Goal: Communication & Community: Answer question/provide support

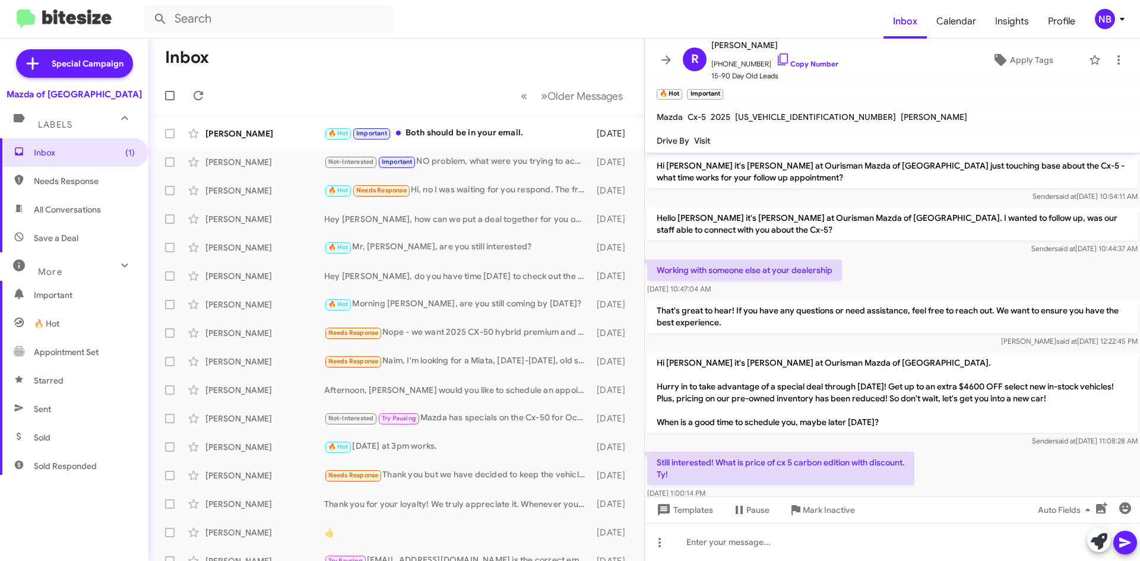
scroll to position [725, 0]
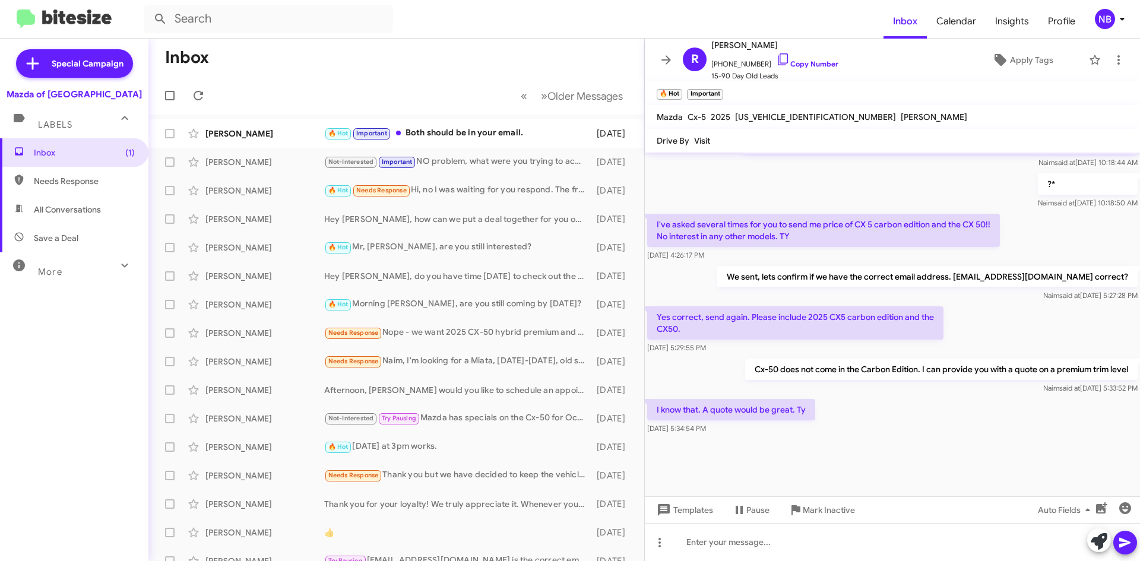
click at [176, 45] on mat-toolbar-row "Inbox" at bounding box center [396, 58] width 496 height 38
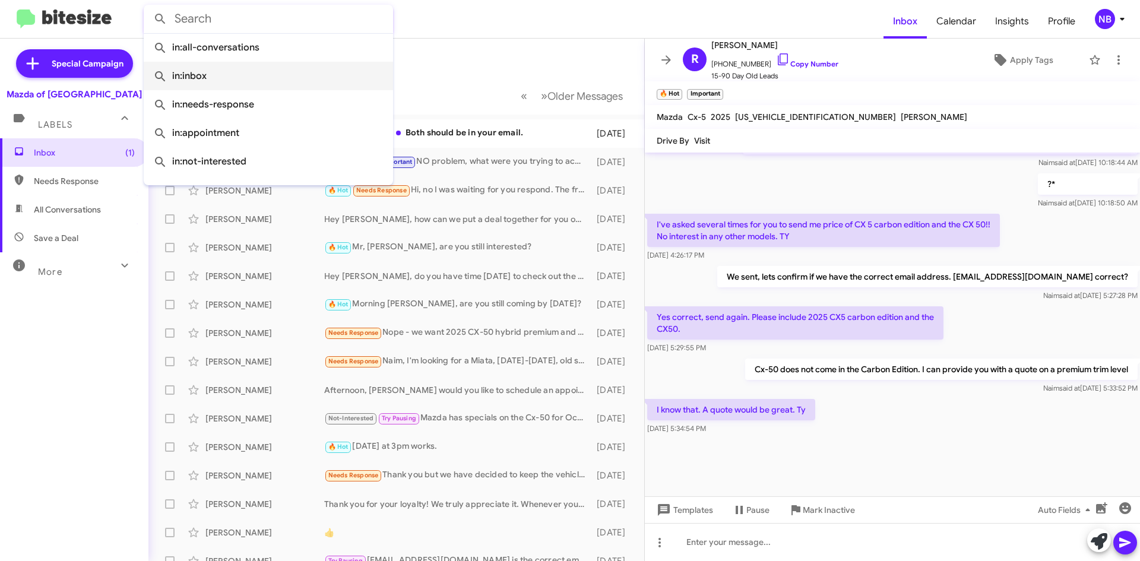
drag, startPoint x: 186, startPoint y: 21, endPoint x: 198, endPoint y: 85, distance: 65.2
click at [187, 23] on input "text" at bounding box center [268, 19] width 249 height 28
click at [459, 40] on mat-toolbar-row "Inbox" at bounding box center [396, 58] width 496 height 38
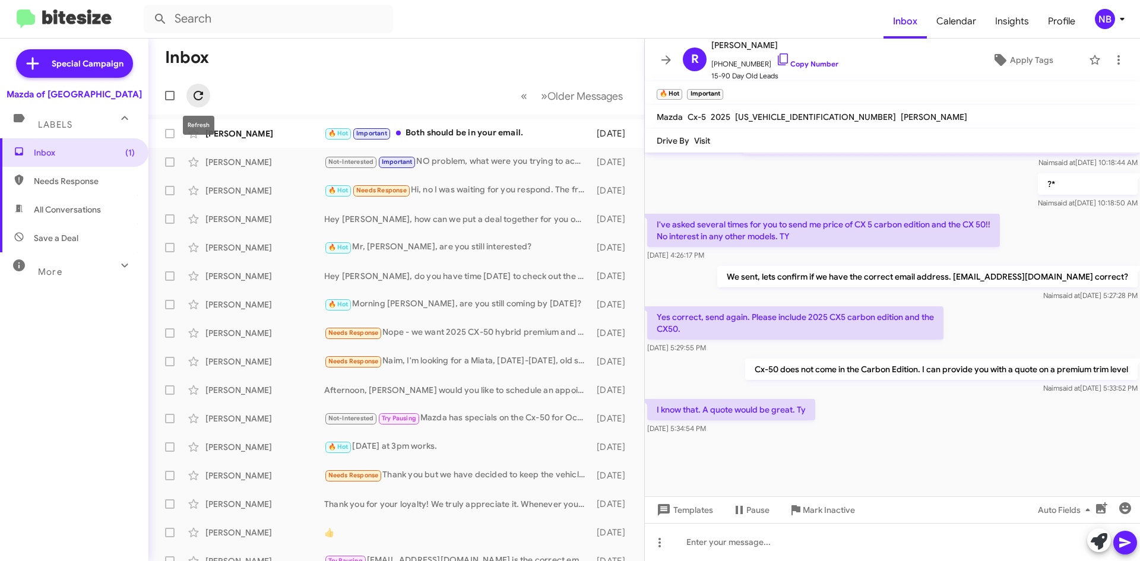
click at [196, 93] on icon at bounding box center [198, 95] width 14 height 14
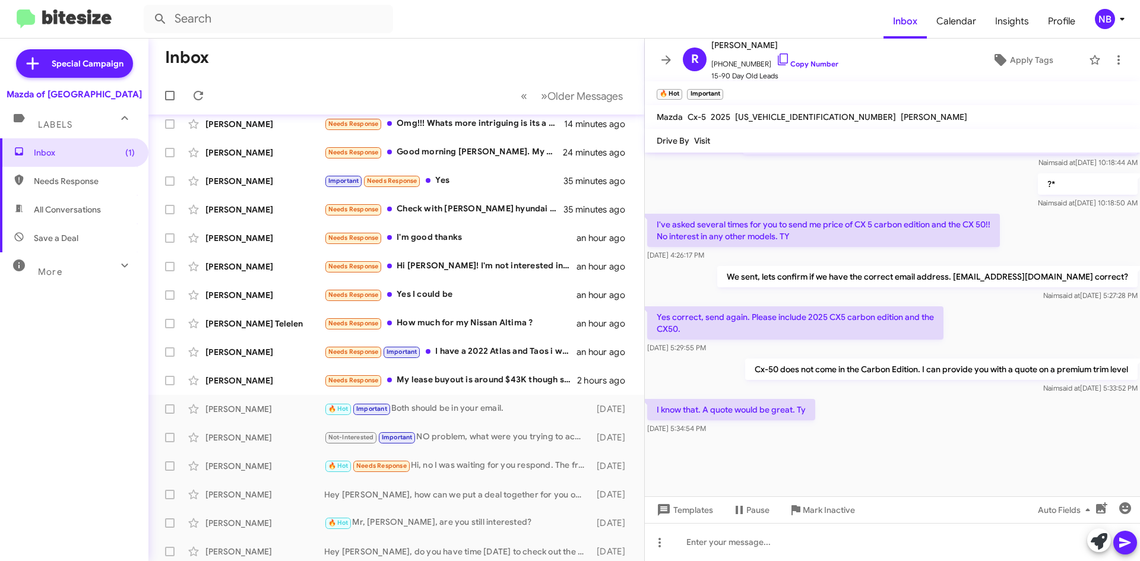
scroll to position [0, 0]
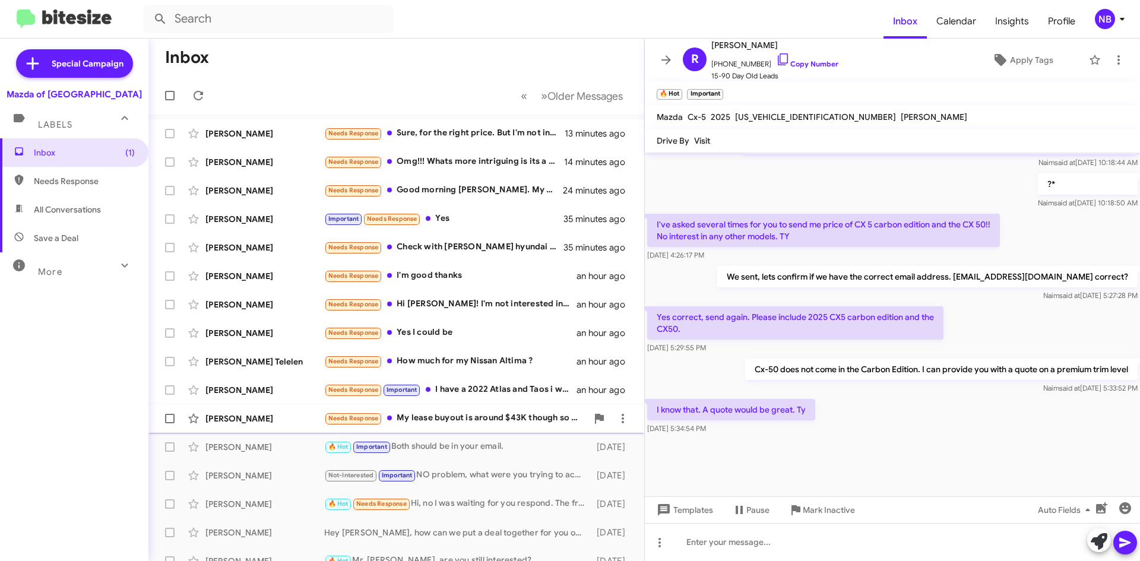
click at [498, 419] on div "Needs Response My lease buyout is around $43K though so unless you think you ca…" at bounding box center [455, 418] width 263 height 14
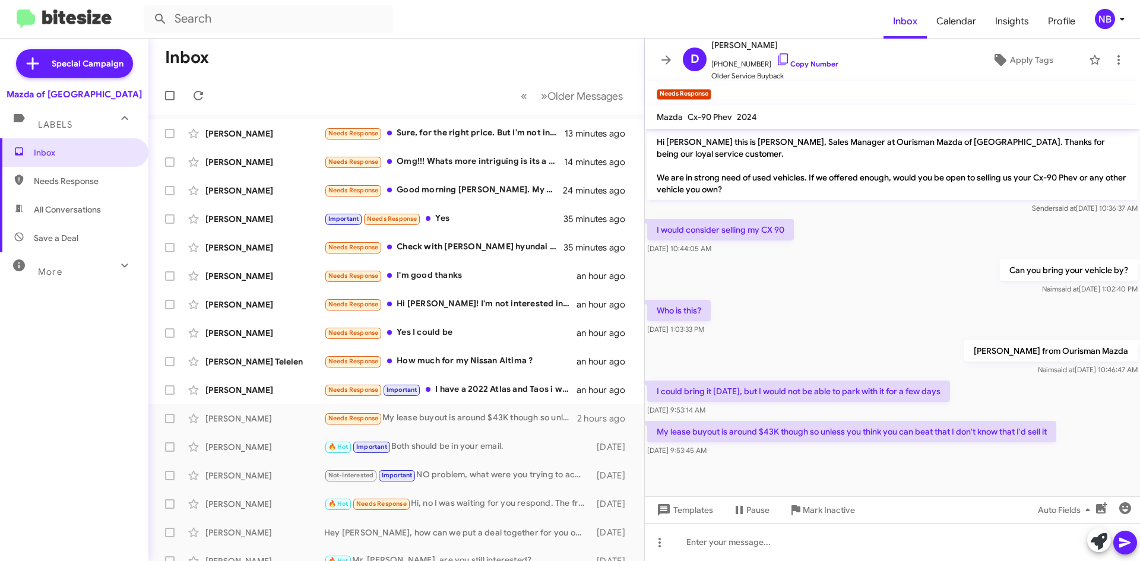
drag, startPoint x: 797, startPoint y: 383, endPoint x: 962, endPoint y: 399, distance: 166.4
click at [950, 399] on div "I could bring it [DATE], but I would not be able to park with it for a few days…" at bounding box center [798, 399] width 303 height 36
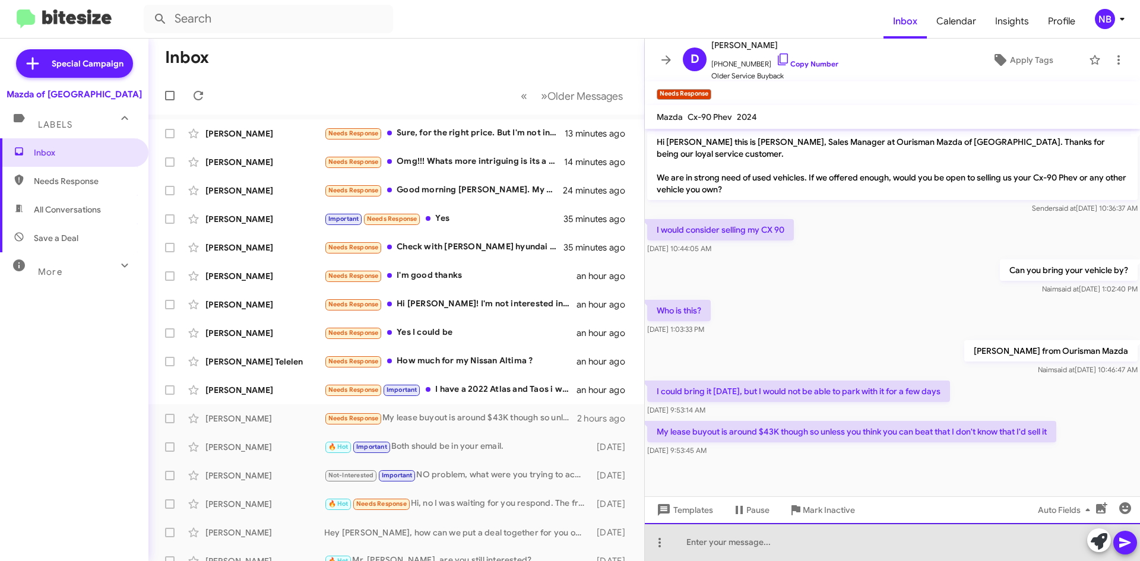
click at [772, 541] on div at bounding box center [892, 542] width 495 height 38
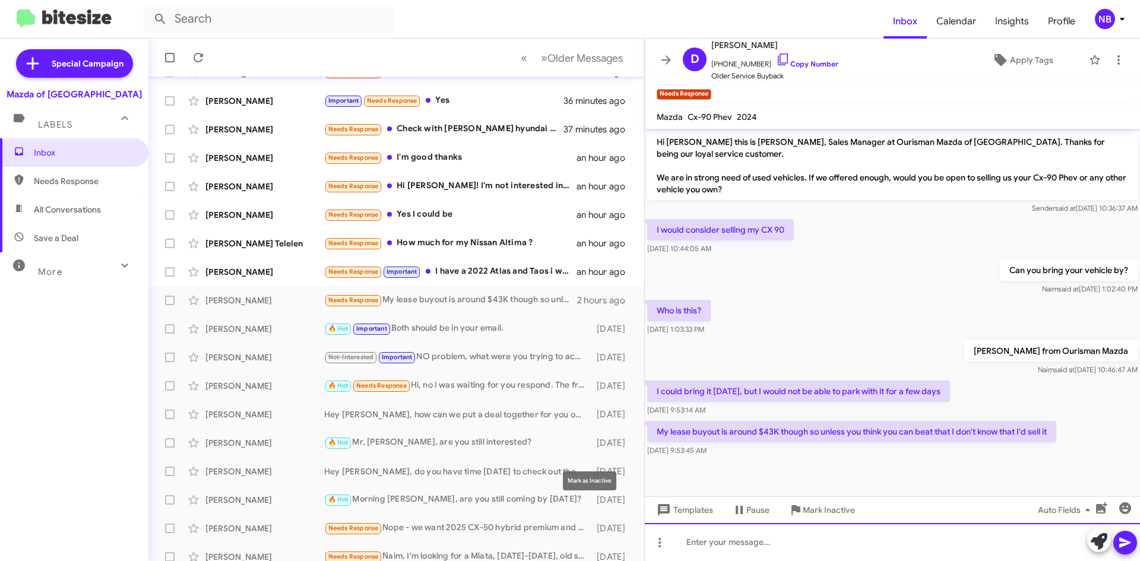
scroll to position [119, 0]
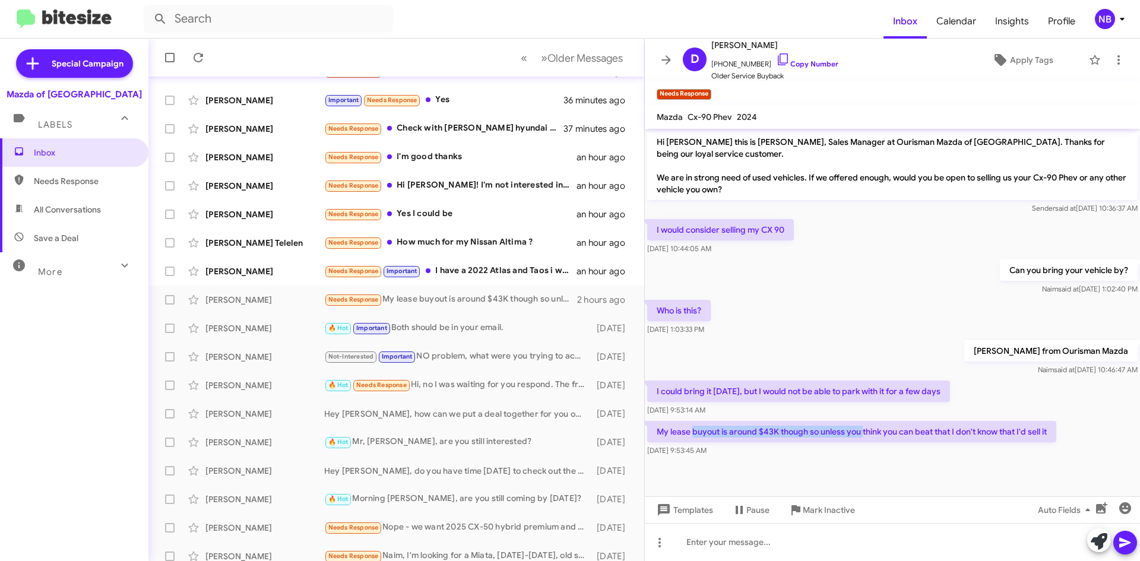
drag, startPoint x: 695, startPoint y: 422, endPoint x: 864, endPoint y: 429, distance: 169.3
click at [864, 429] on p "My lease buyout is around $43K though so unless you think you can beat that I d…" at bounding box center [851, 431] width 409 height 21
click at [884, 423] on p "My lease buyout is around $43K though so unless you think you can beat that I d…" at bounding box center [851, 431] width 409 height 21
drag, startPoint x: 899, startPoint y: 423, endPoint x: 1031, endPoint y: 435, distance: 132.3
click at [1031, 435] on div "My lease buyout is around $43K though so unless you think you can beat that I d…" at bounding box center [851, 439] width 409 height 36
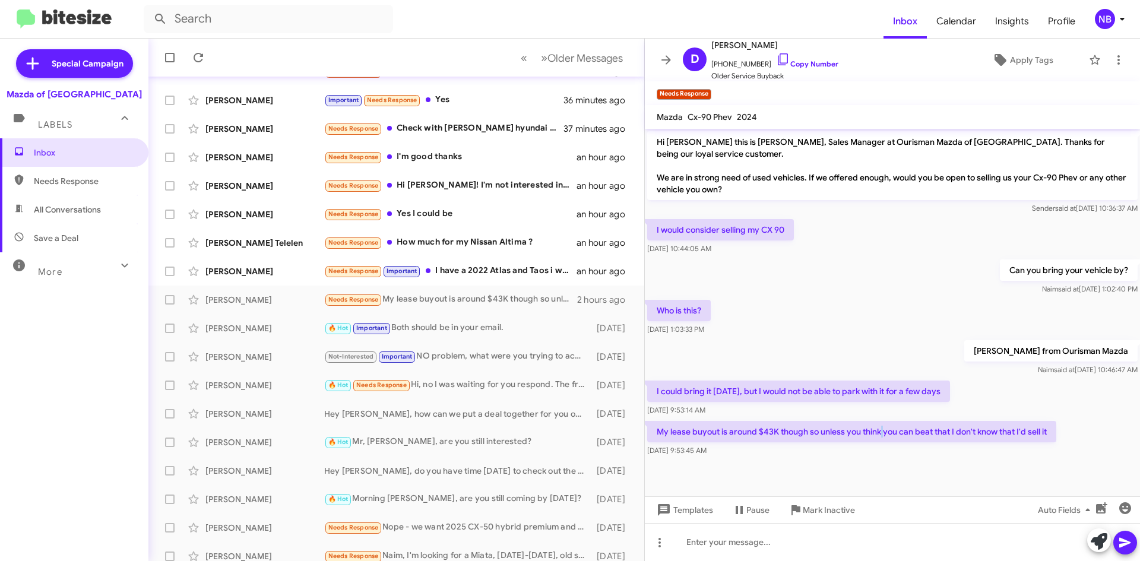
click at [1017, 422] on p "My lease buyout is around $43K though so unless you think you can beat that I d…" at bounding box center [851, 431] width 409 height 21
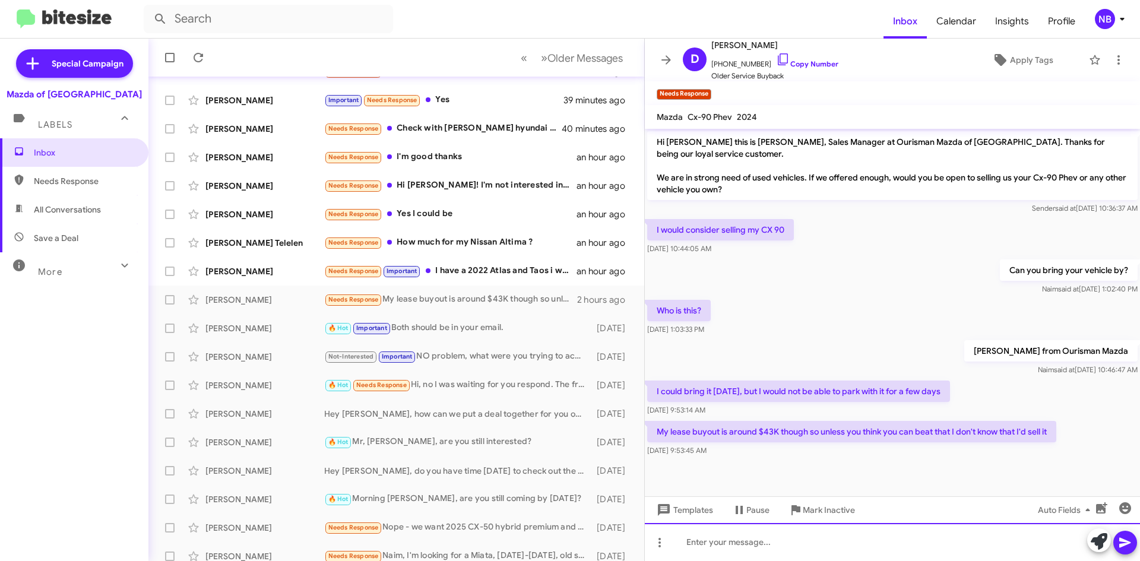
click at [749, 544] on div at bounding box center [892, 542] width 495 height 38
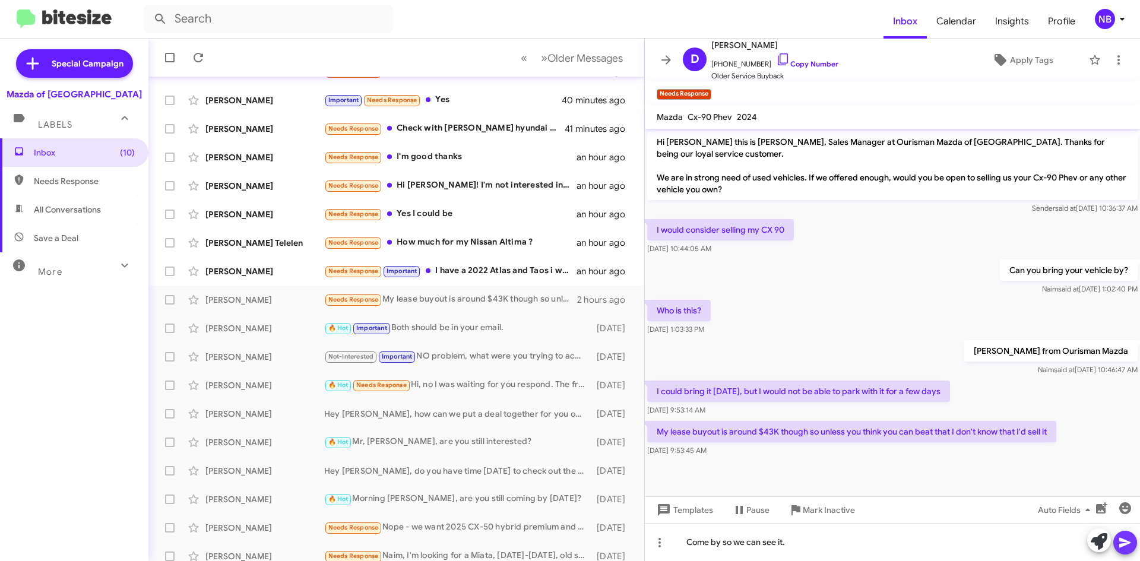
click at [1128, 547] on icon at bounding box center [1125, 542] width 14 height 14
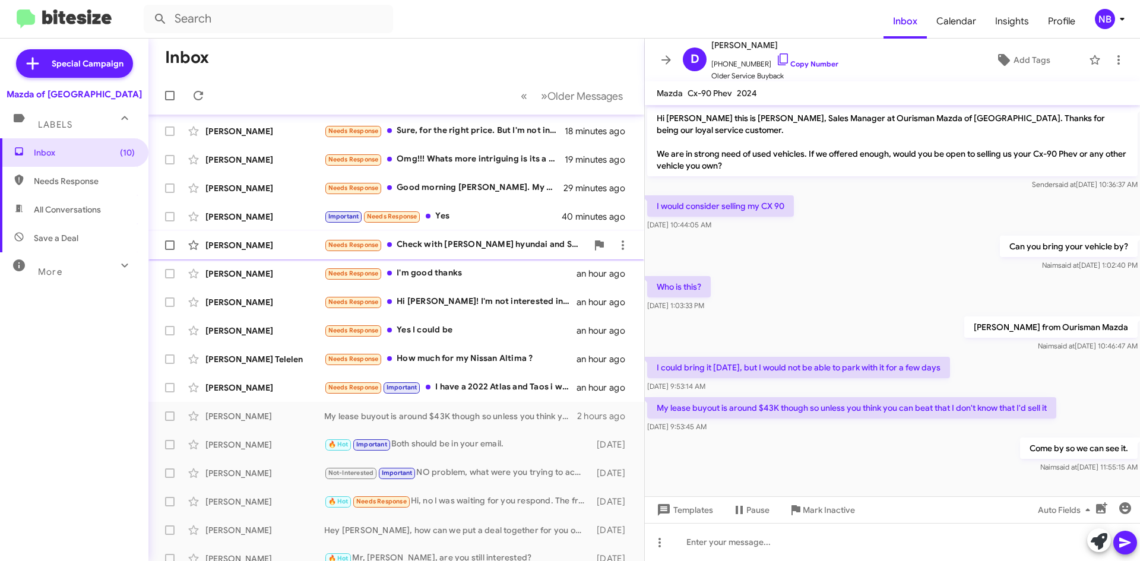
scroll to position [0, 0]
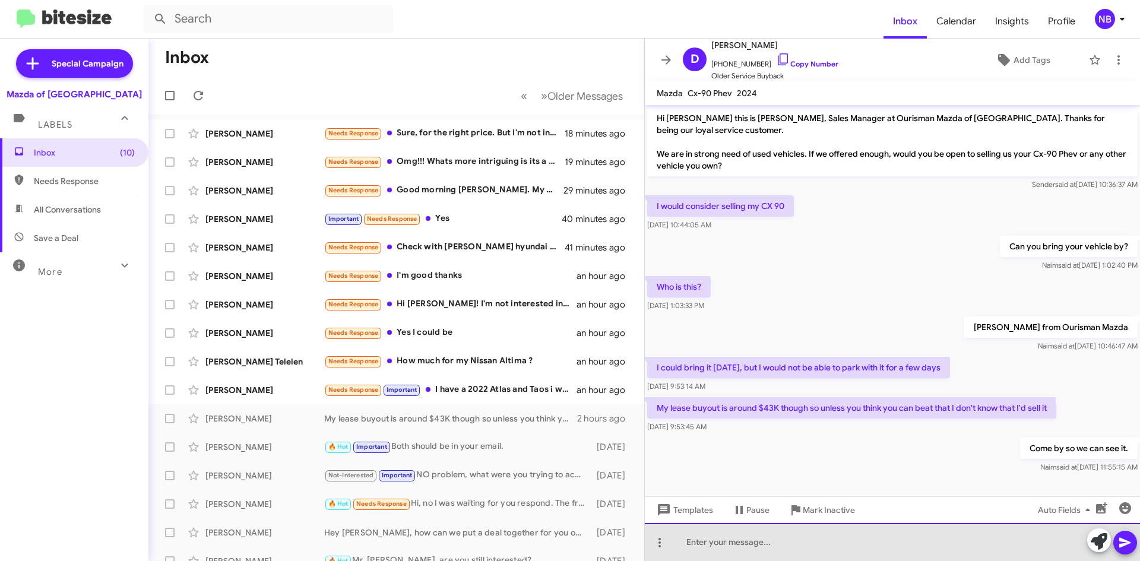
click at [715, 553] on div at bounding box center [892, 542] width 495 height 38
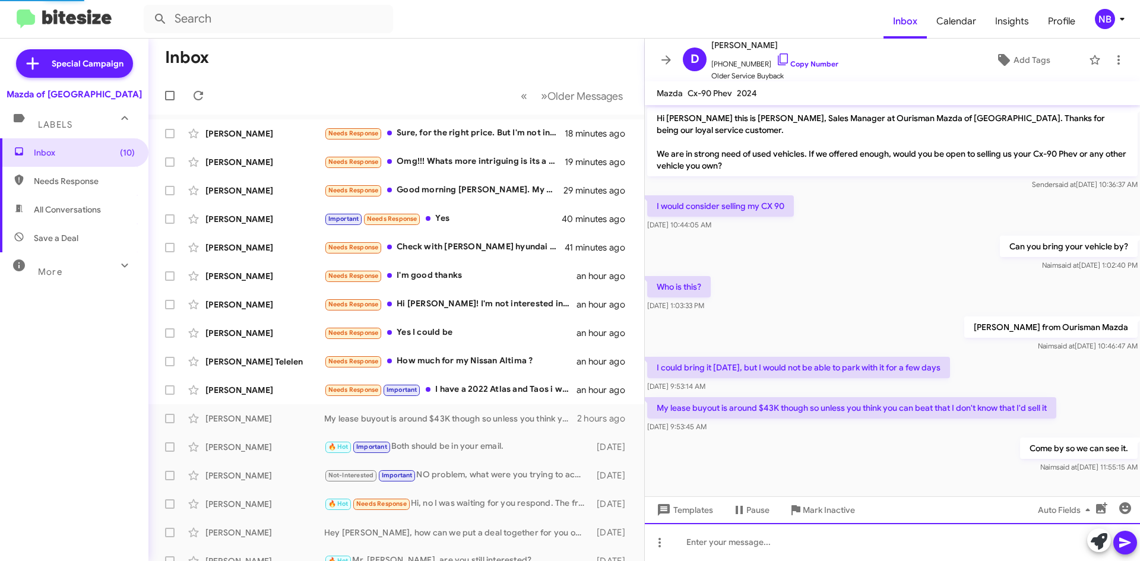
scroll to position [34, 0]
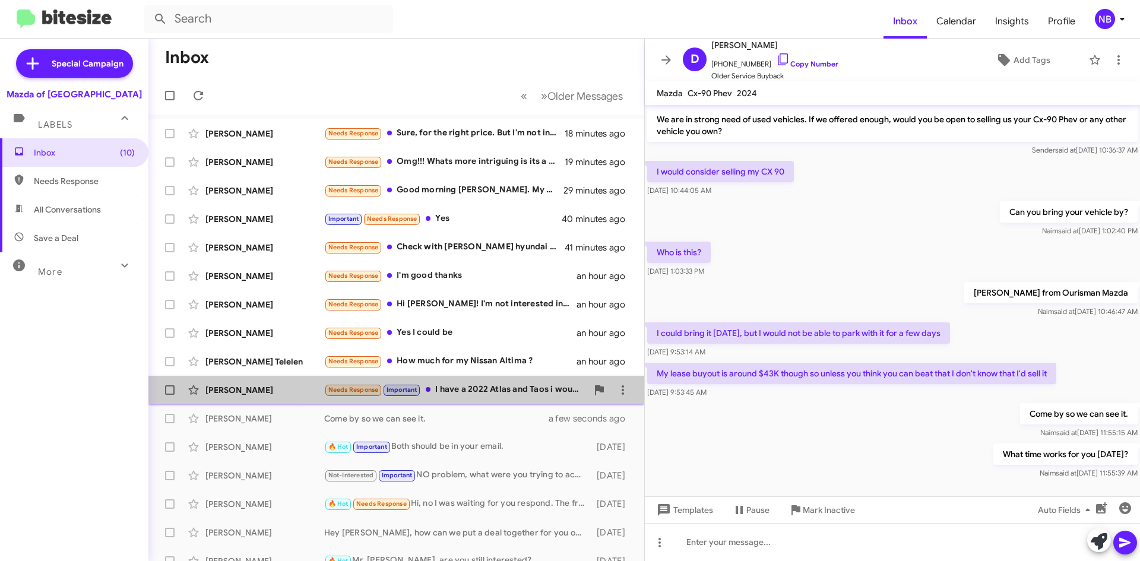
click at [459, 386] on div "Needs Response Important I have a 2022 Atlas and Taos i would like to sell." at bounding box center [455, 390] width 263 height 14
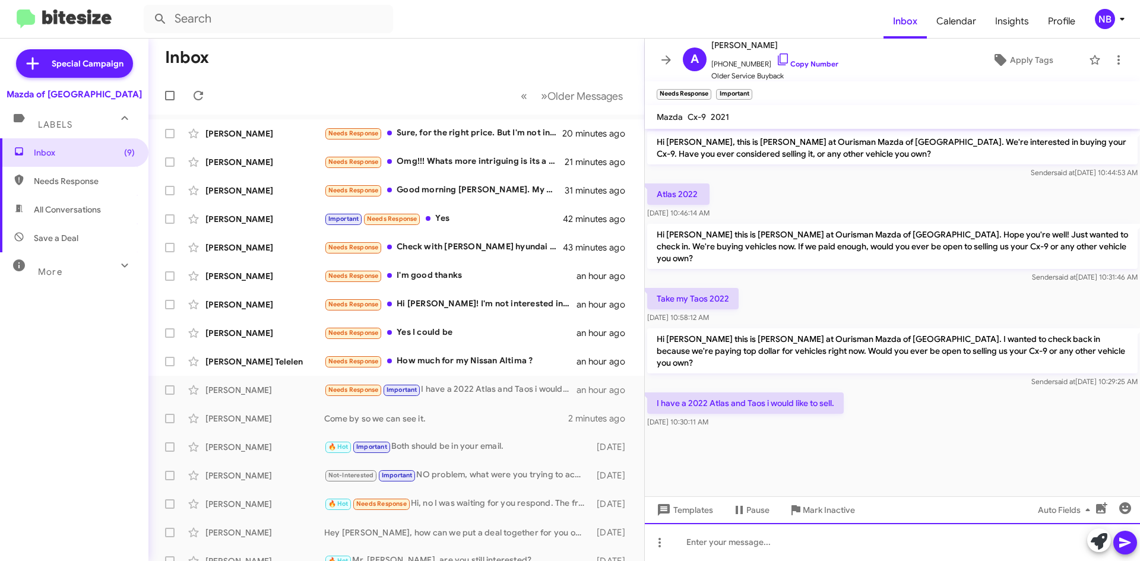
click at [746, 536] on div at bounding box center [892, 542] width 495 height 38
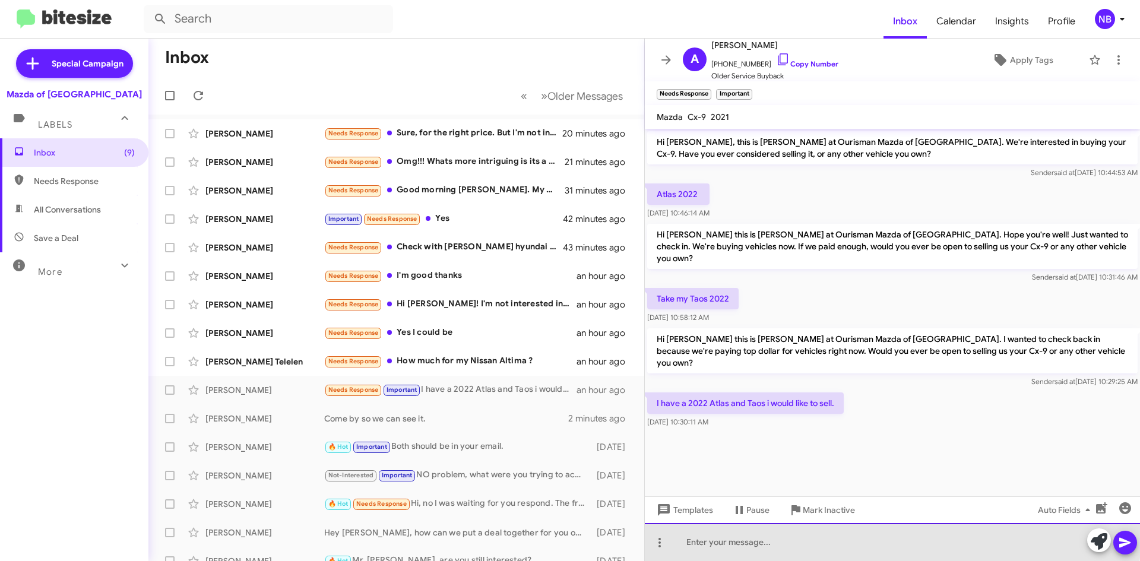
click at [746, 536] on div at bounding box center [892, 542] width 495 height 38
click at [737, 541] on div "Great, would be able to bring them" at bounding box center [892, 542] width 495 height 38
click at [842, 543] on div "Great, would you be able to bring them" at bounding box center [892, 542] width 495 height 38
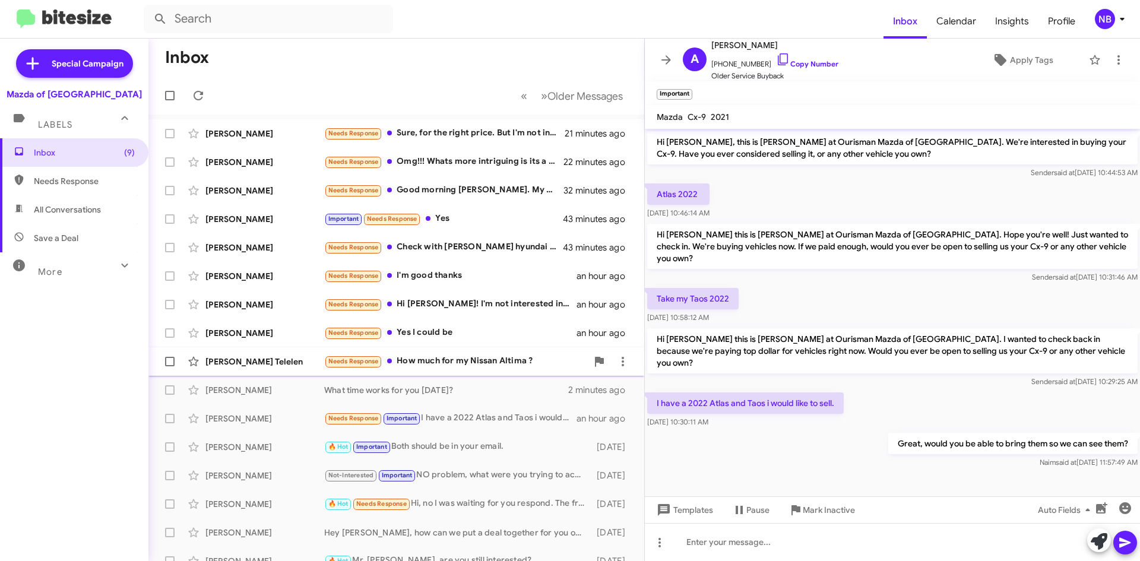
click at [504, 363] on div "Needs Response How much for my Nissan Altima ?" at bounding box center [455, 361] width 263 height 14
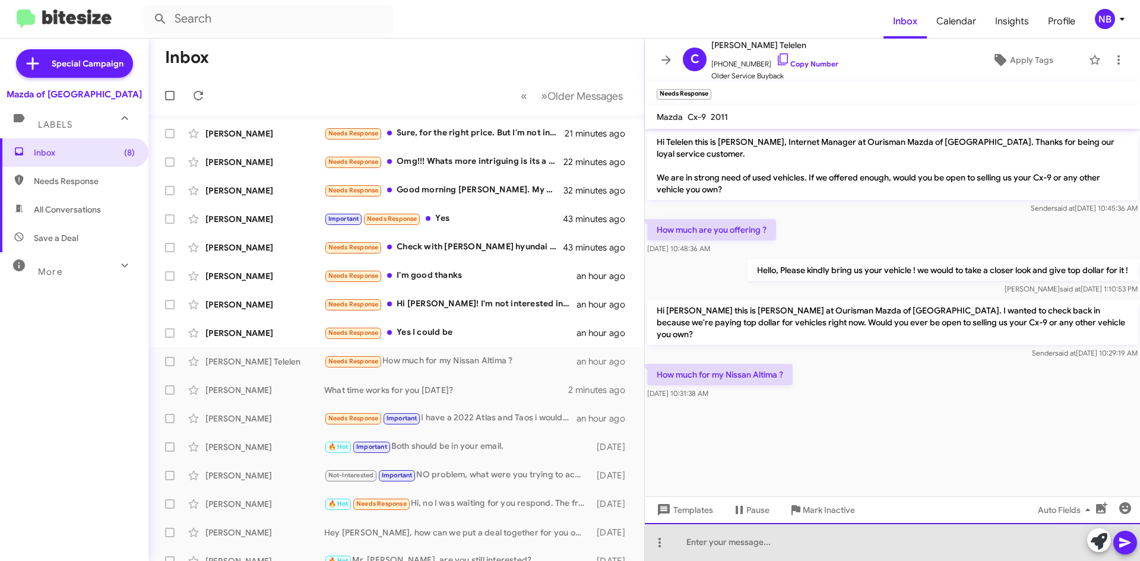
click at [722, 541] on div at bounding box center [892, 542] width 495 height 38
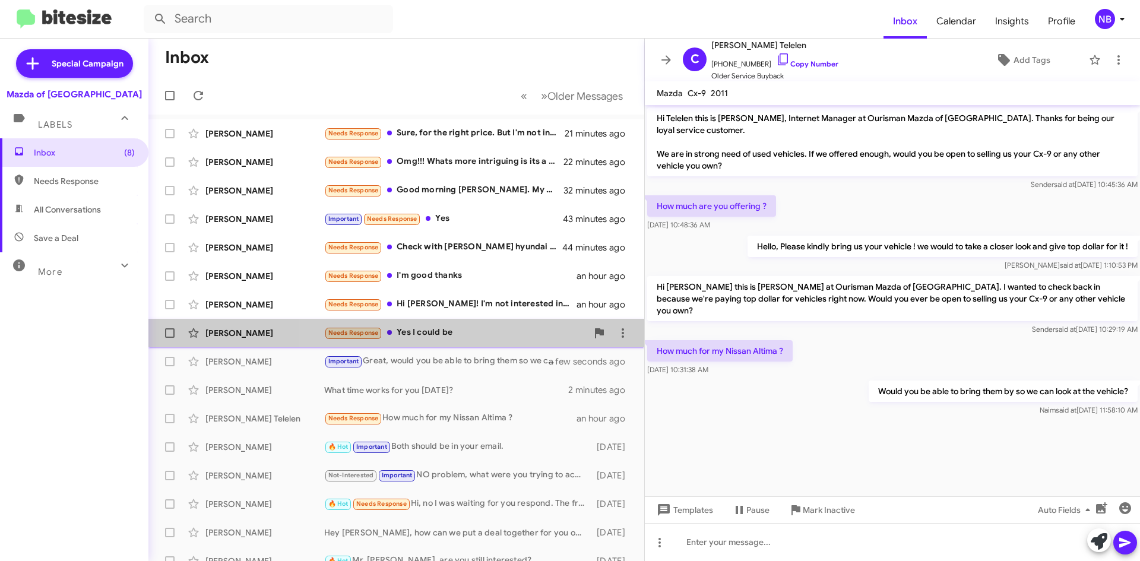
click at [435, 324] on div "[PERSON_NAME] Needs Response Yes I could be an hour ago" at bounding box center [396, 333] width 477 height 24
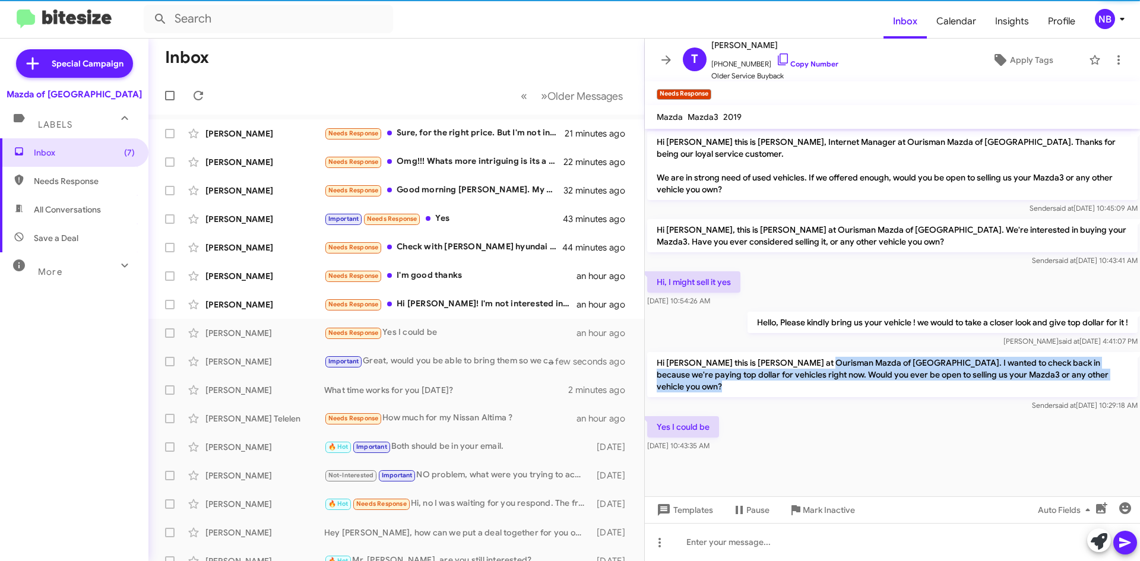
drag, startPoint x: 824, startPoint y: 362, endPoint x: 987, endPoint y: 420, distance: 173.3
click at [984, 415] on div "Hi [PERSON_NAME] this is [PERSON_NAME], Internet Manager at Ourisman Mazda of […" at bounding box center [892, 291] width 495 height 325
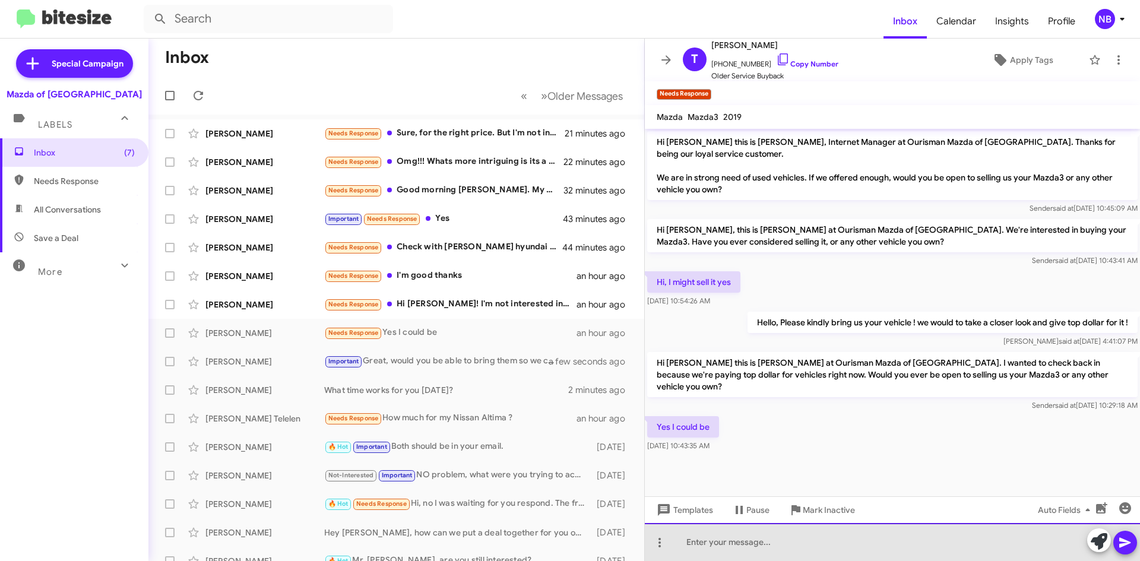
click at [773, 548] on div at bounding box center [892, 542] width 495 height 38
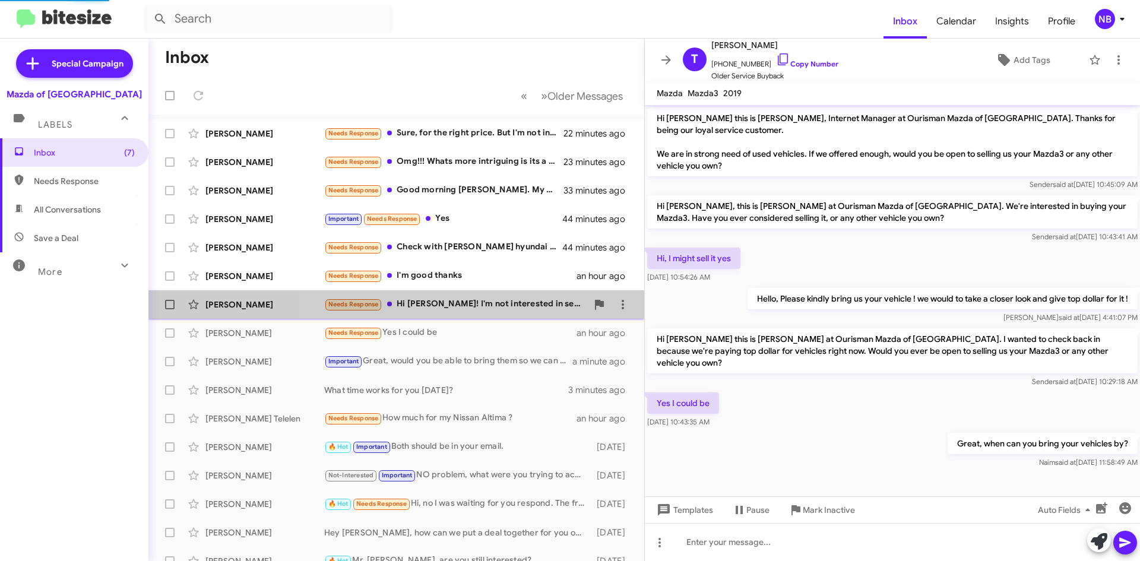
click at [477, 300] on div "Needs Response Hi [PERSON_NAME]! I'm not interested in selling my car unless yo…" at bounding box center [455, 304] width 263 height 14
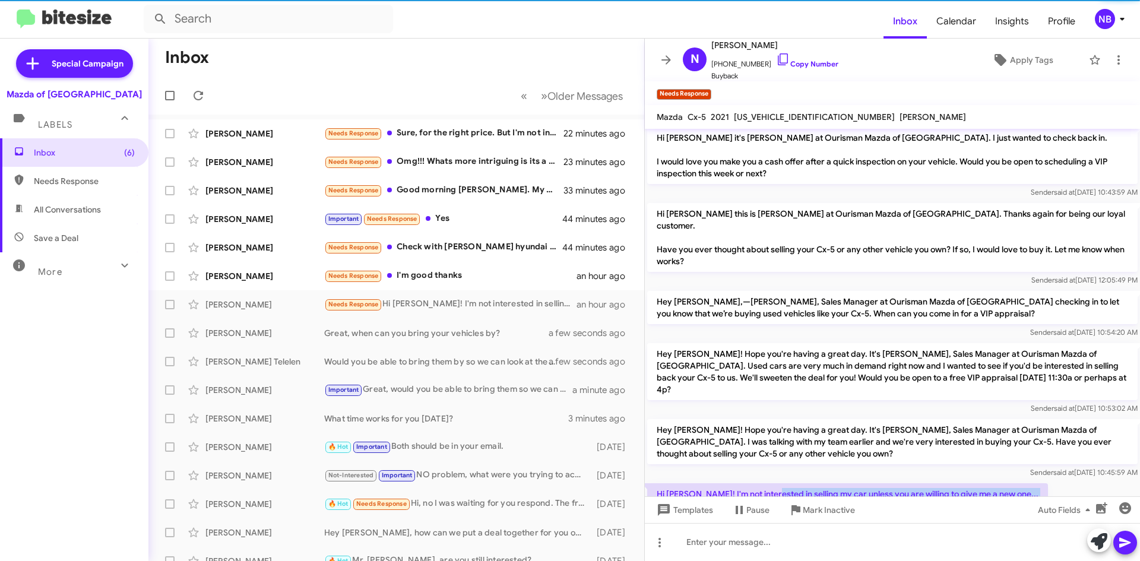
scroll to position [102, 0]
drag, startPoint x: 769, startPoint y: 470, endPoint x: 985, endPoint y: 484, distance: 217.1
click at [985, 486] on cdk-virtual-scroll-viewport "Hi [PERSON_NAME] this is [PERSON_NAME], Manager at Ourisman Mazda of [GEOGRAPHI…" at bounding box center [892, 312] width 495 height 367
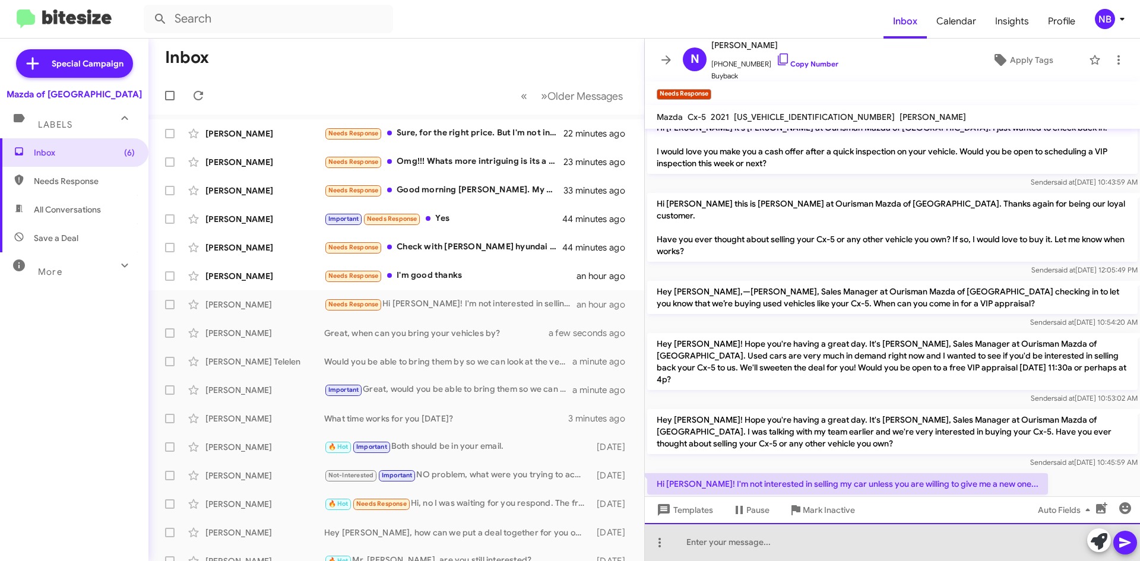
click at [757, 554] on div at bounding box center [892, 542] width 495 height 38
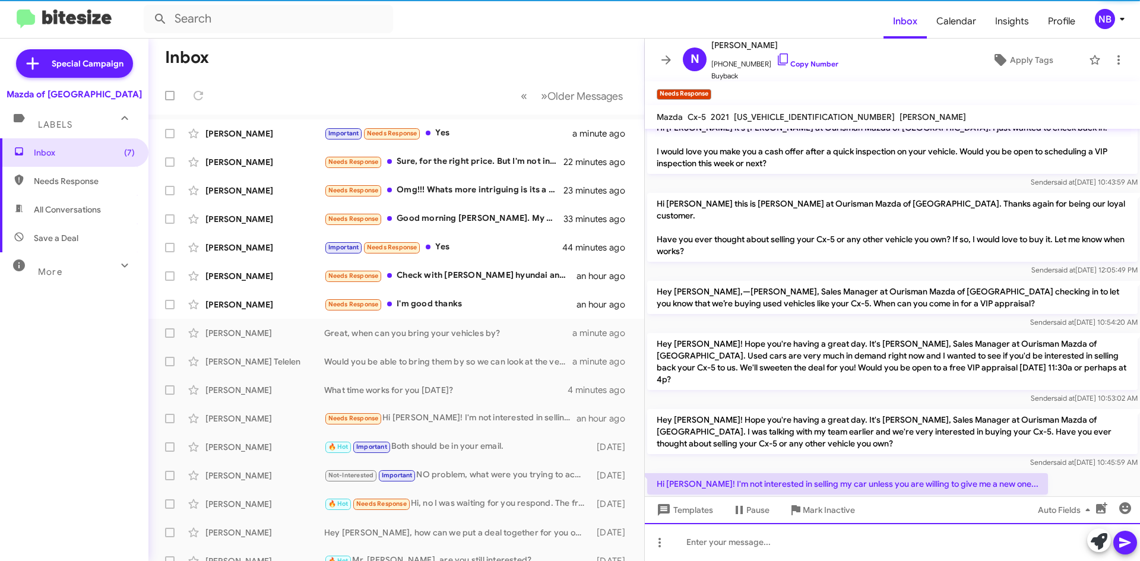
scroll to position [0, 0]
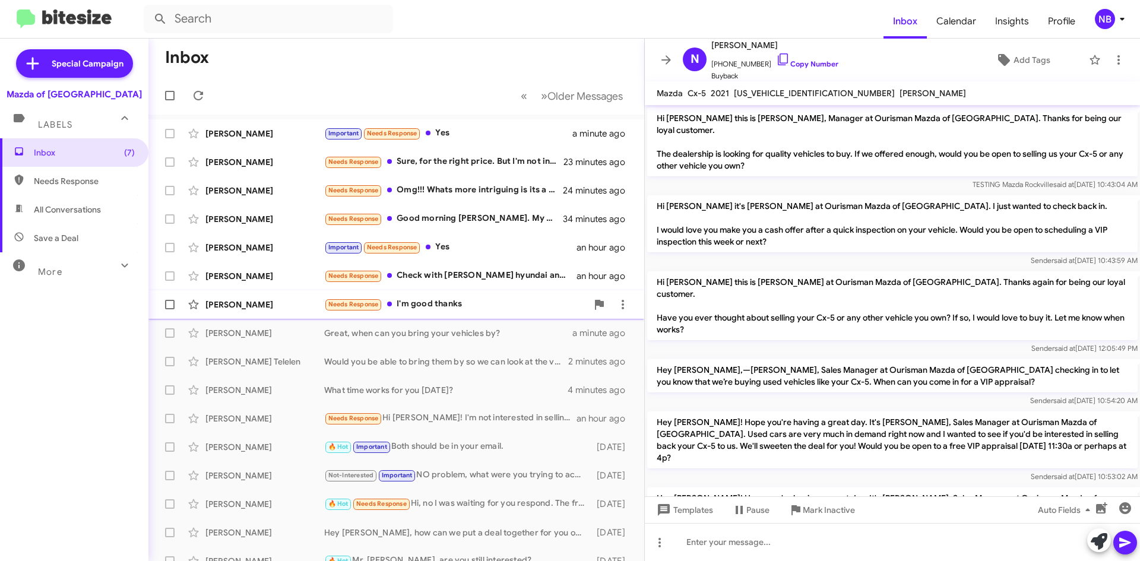
click at [492, 302] on div "Needs Response I'm good thanks" at bounding box center [455, 304] width 263 height 14
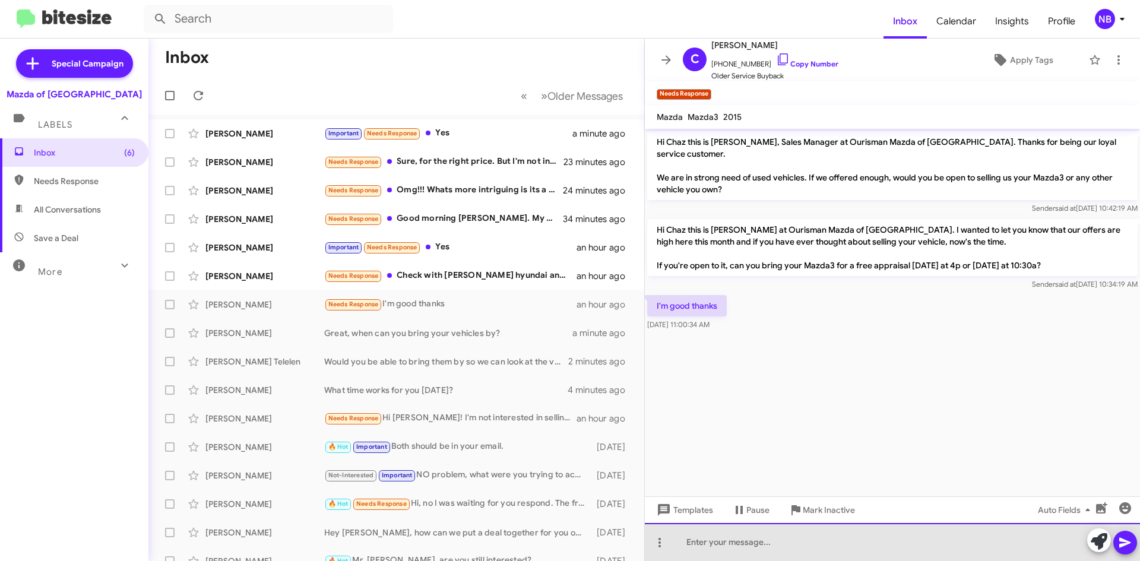
click at [752, 540] on div at bounding box center [892, 542] width 495 height 38
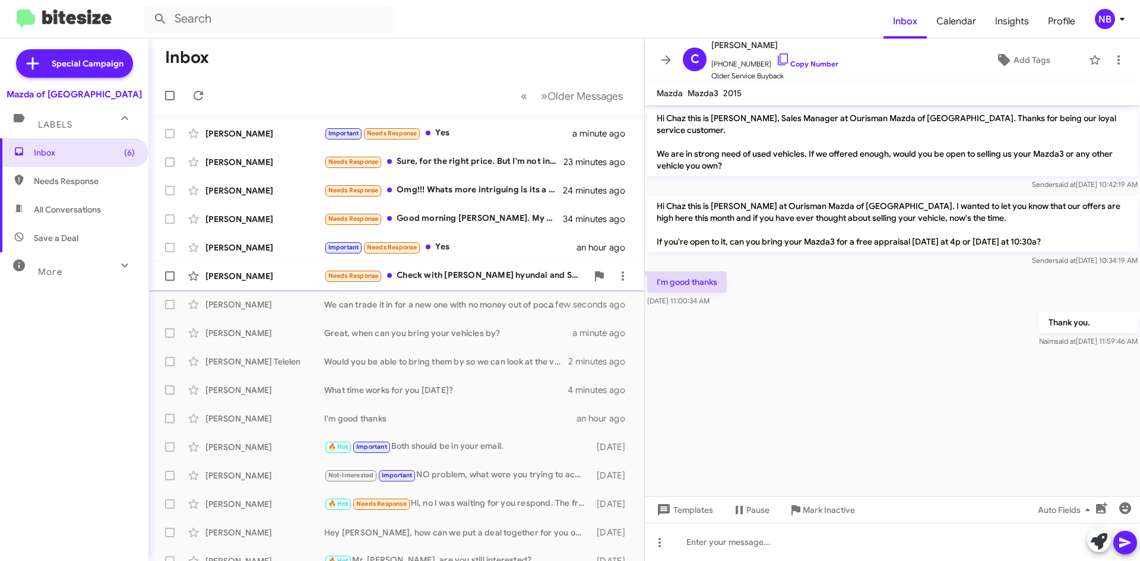
click at [538, 279] on div "Needs Response Check with [PERSON_NAME] hyundai and Subaru it was previously so…" at bounding box center [455, 276] width 263 height 14
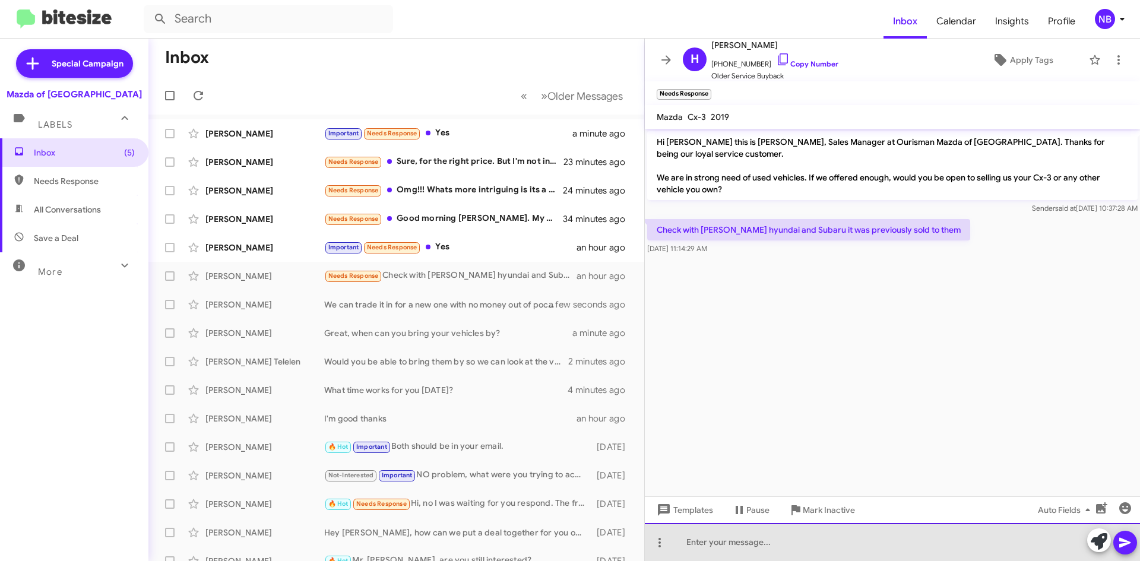
click at [706, 540] on div at bounding box center [892, 542] width 495 height 38
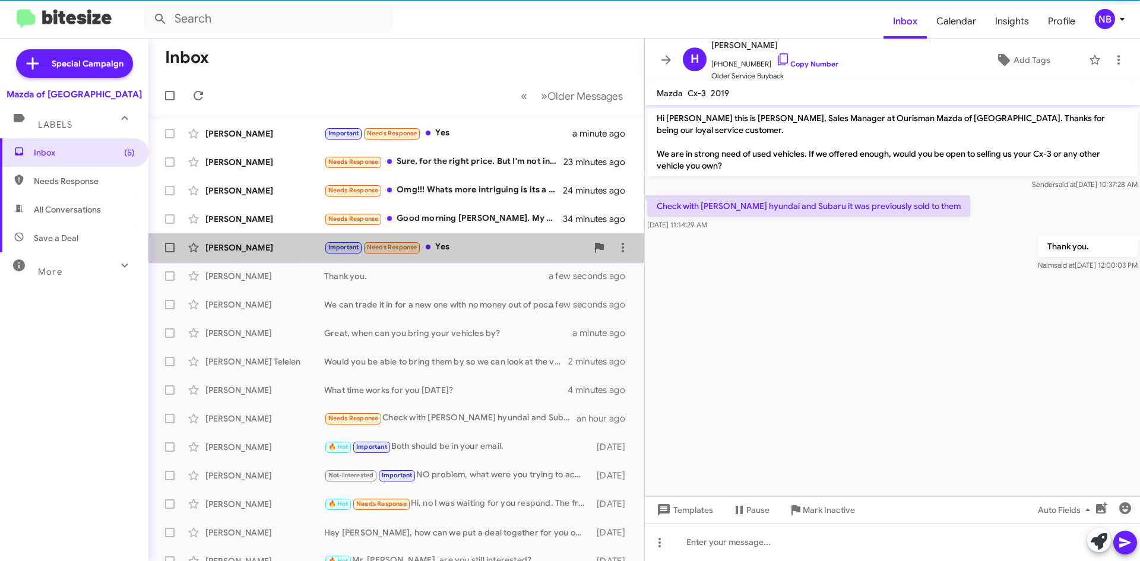
click at [509, 245] on div "Important Needs Response Yes" at bounding box center [455, 247] width 263 height 14
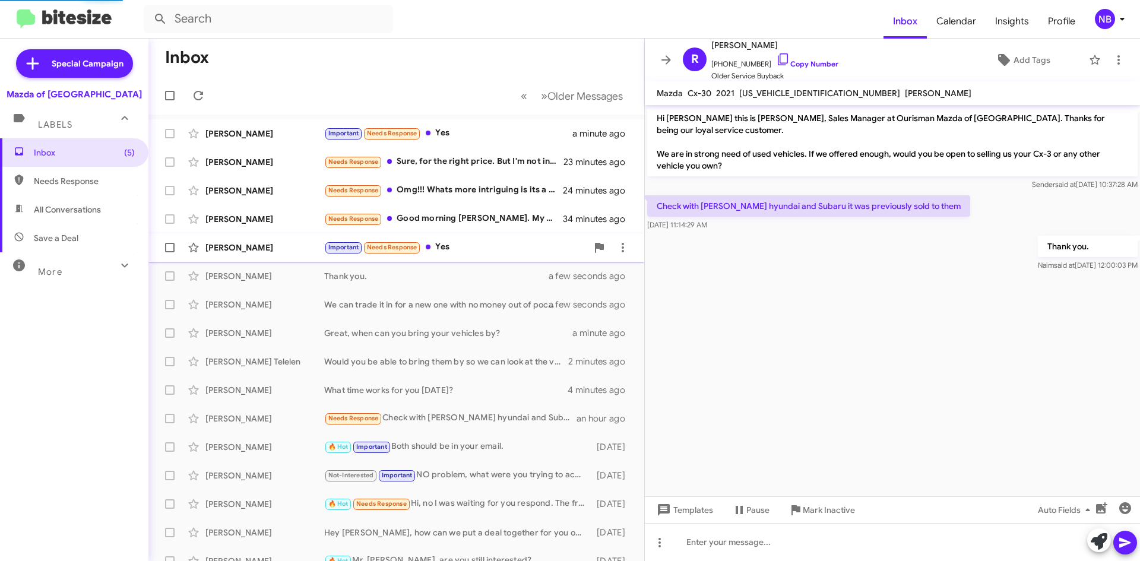
scroll to position [94, 0]
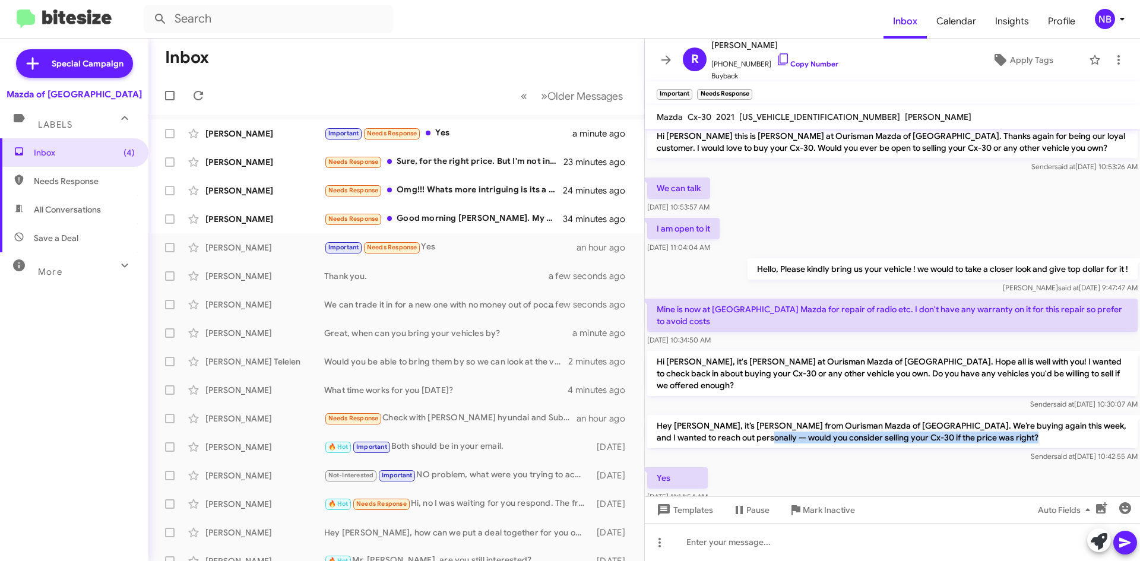
drag, startPoint x: 774, startPoint y: 425, endPoint x: 909, endPoint y: 446, distance: 137.0
click at [909, 446] on div "Hey [PERSON_NAME], it’s [PERSON_NAME] from Ourisman Mazda of [GEOGRAPHIC_DATA].…" at bounding box center [892, 438] width 490 height 47
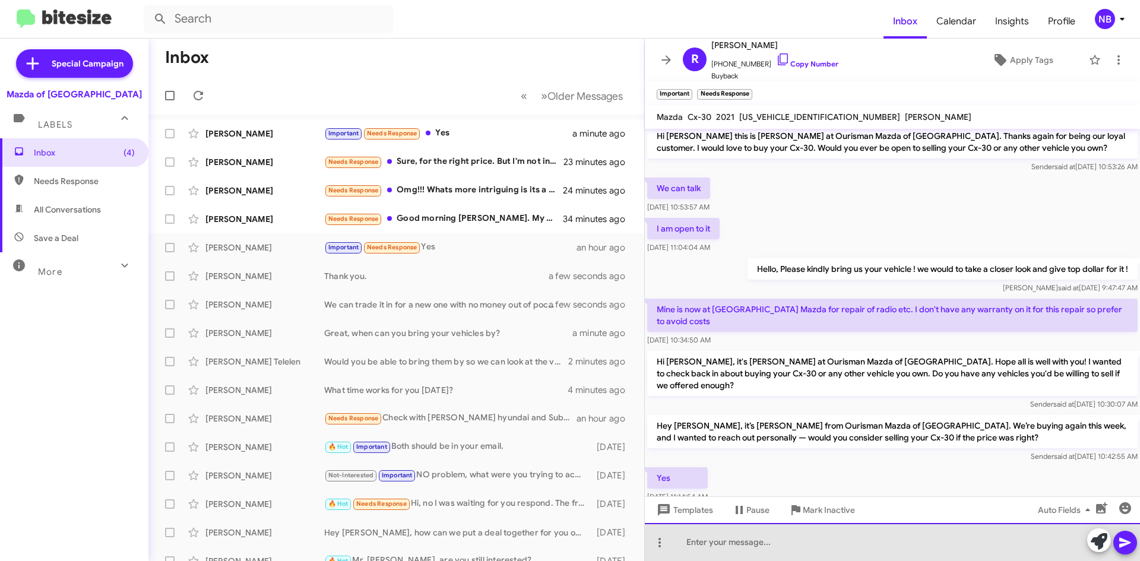
click at [753, 539] on div at bounding box center [892, 542] width 495 height 38
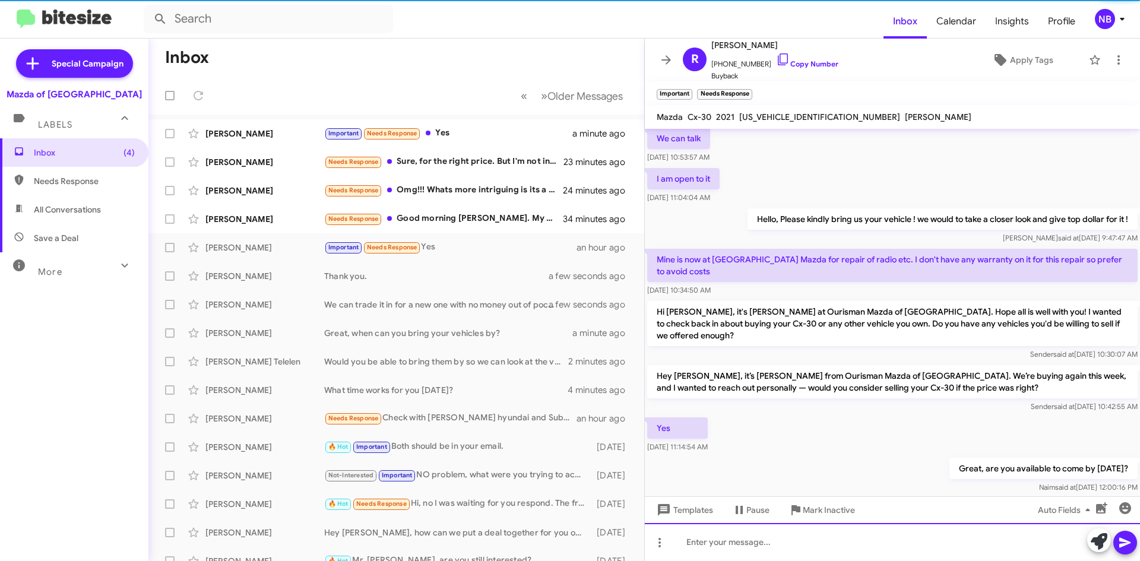
scroll to position [161, 0]
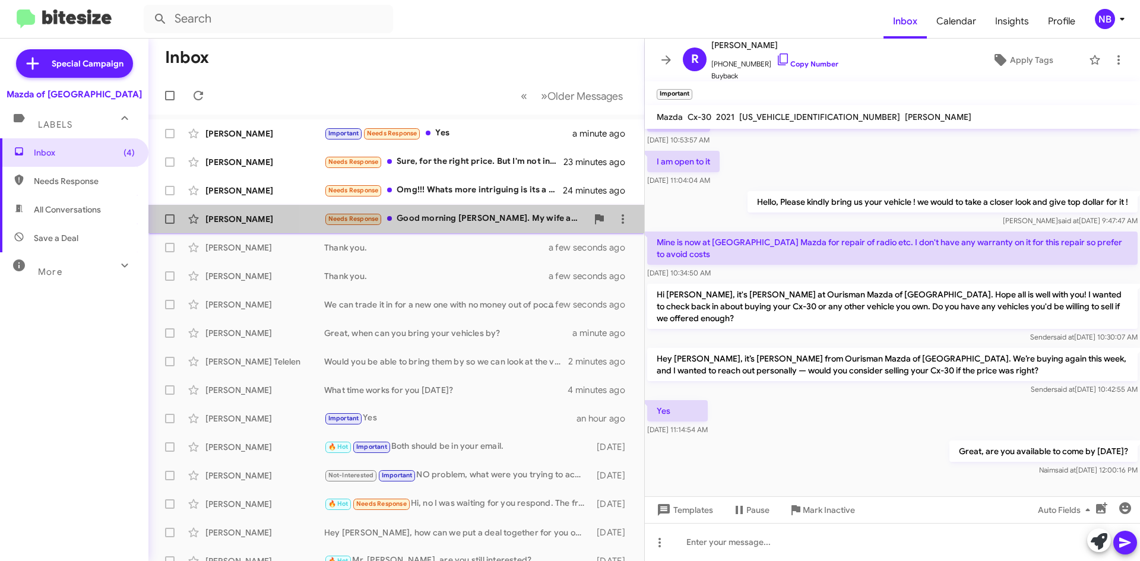
click at [502, 222] on div "Needs Response Good morning [PERSON_NAME]. My wife and I have $9,000 to put dow…" at bounding box center [455, 219] width 263 height 14
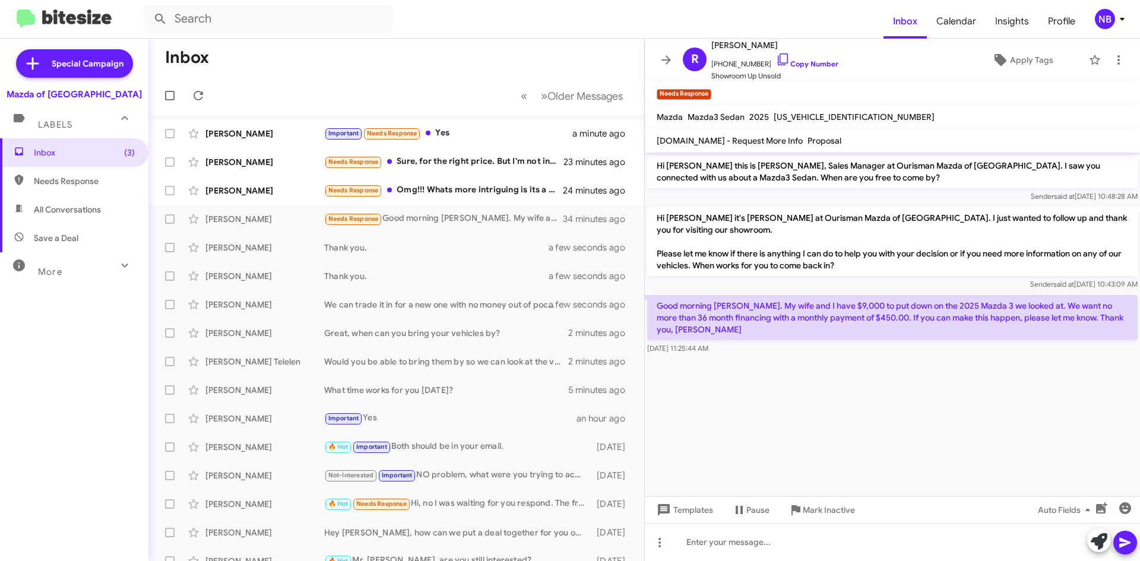
drag, startPoint x: 758, startPoint y: 311, endPoint x: 899, endPoint y: 343, distance: 144.7
click at [899, 343] on div "Good morning [PERSON_NAME]. My wife and I have $9,000 to put down on the 2025 M…" at bounding box center [892, 324] width 490 height 59
click at [1038, 307] on p "Good morning [PERSON_NAME]. My wife and I have $9,000 to put down on the 2025 M…" at bounding box center [892, 317] width 490 height 45
drag, startPoint x: 760, startPoint y: 318, endPoint x: 912, endPoint y: 348, distance: 154.3
click at [912, 348] on div "Good morning [PERSON_NAME]. My wife and I have $9,000 to put down on the 2025 M…" at bounding box center [892, 324] width 490 height 59
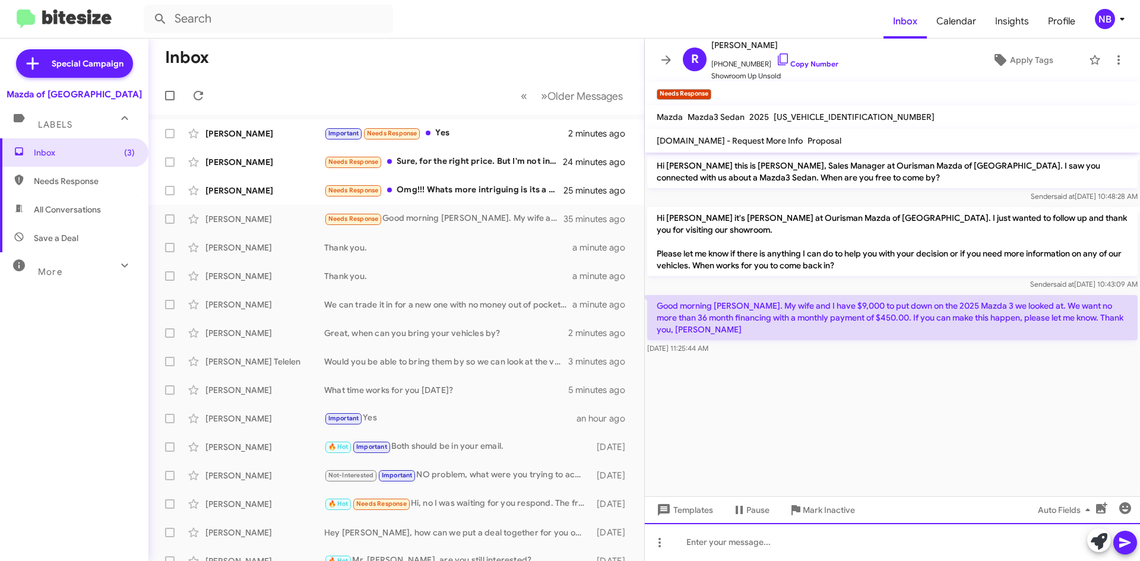
click at [727, 532] on div at bounding box center [892, 542] width 495 height 38
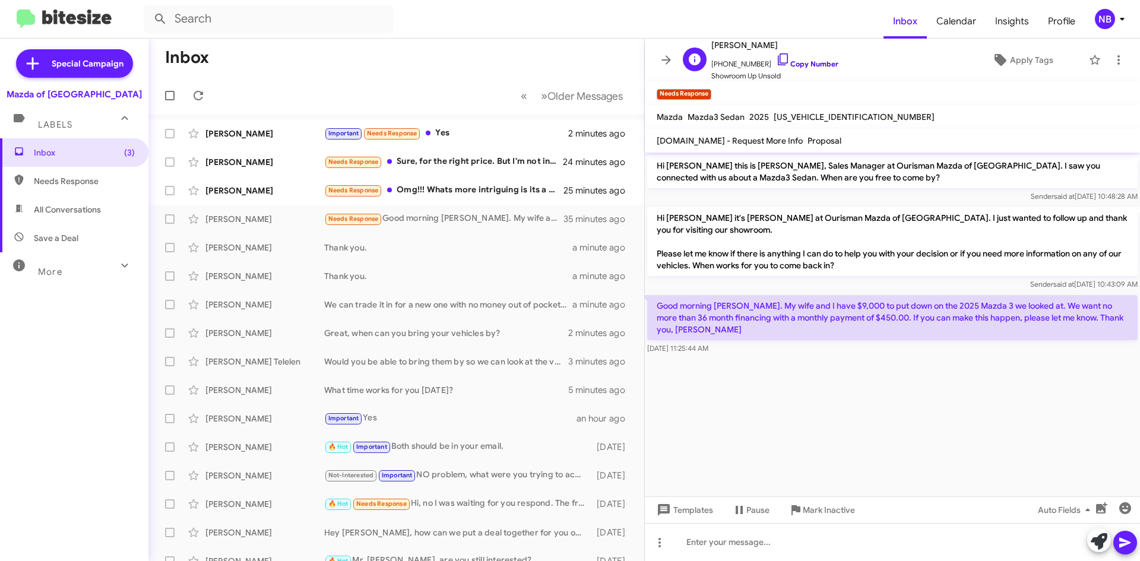
click at [809, 62] on link "Copy Number" at bounding box center [807, 63] width 62 height 9
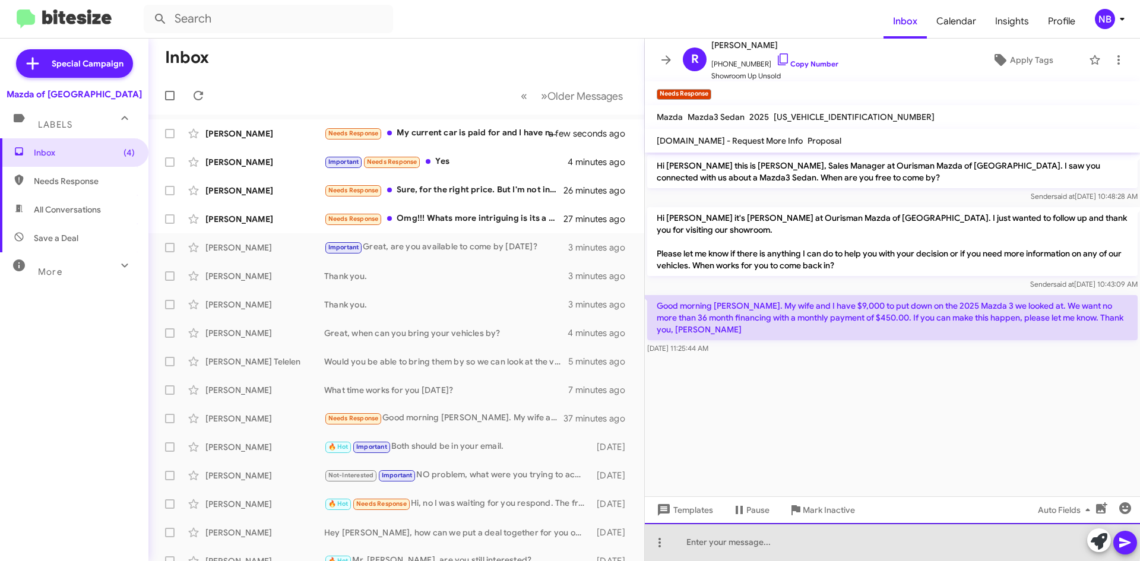
click at [728, 535] on div at bounding box center [892, 542] width 495 height 38
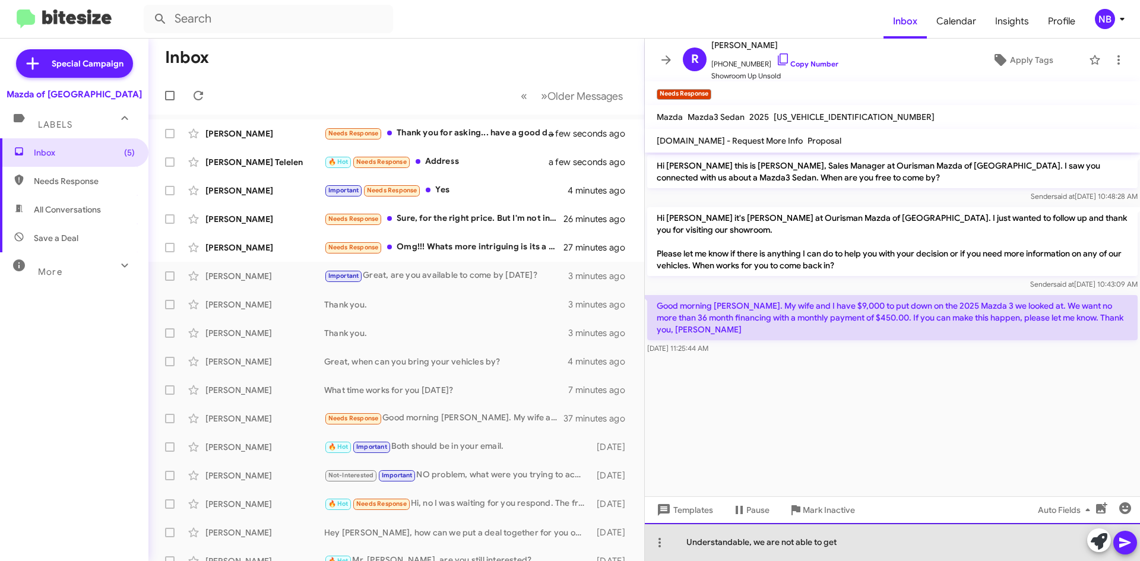
click at [727, 539] on div "Understandable, we are not able to get" at bounding box center [892, 542] width 495 height 38
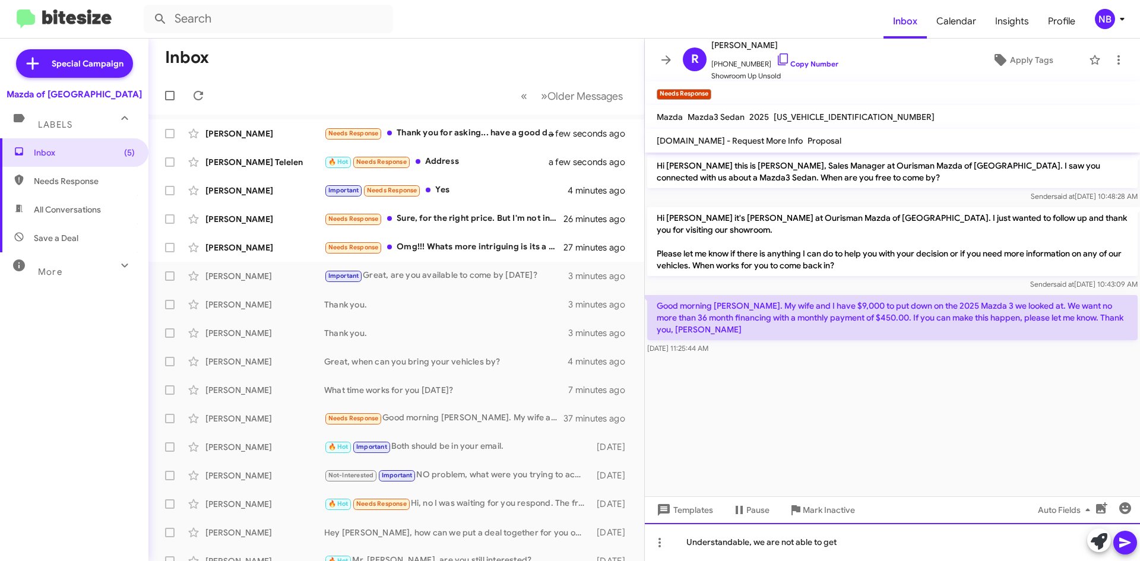
click at [735, 546] on div "Understandable, we are not able to get" at bounding box center [892, 542] width 495 height 38
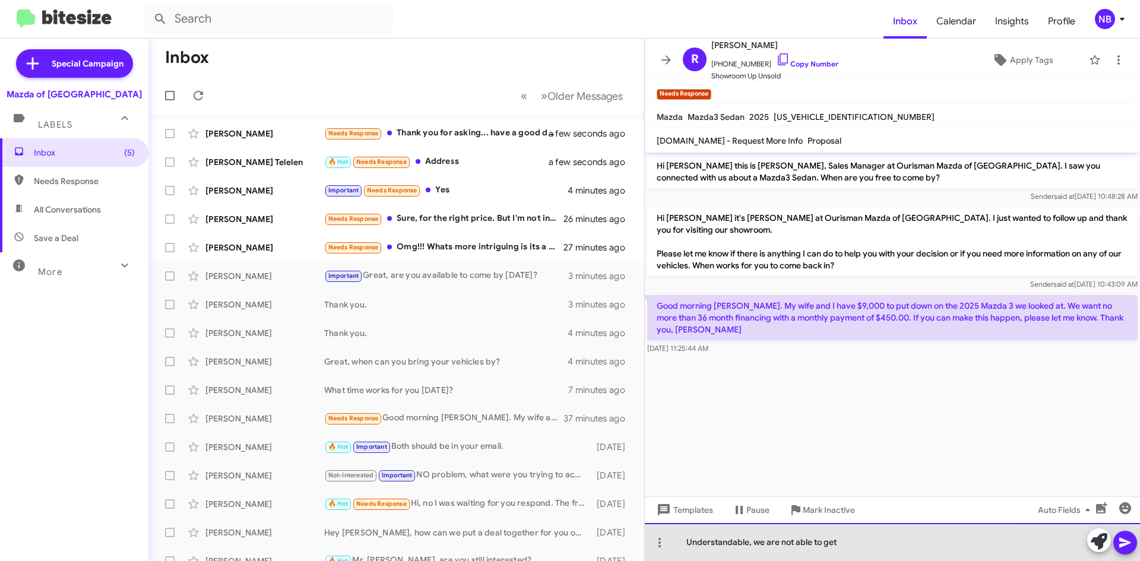
click at [854, 544] on div "Understandable, we are not able to get" at bounding box center [892, 542] width 495 height 38
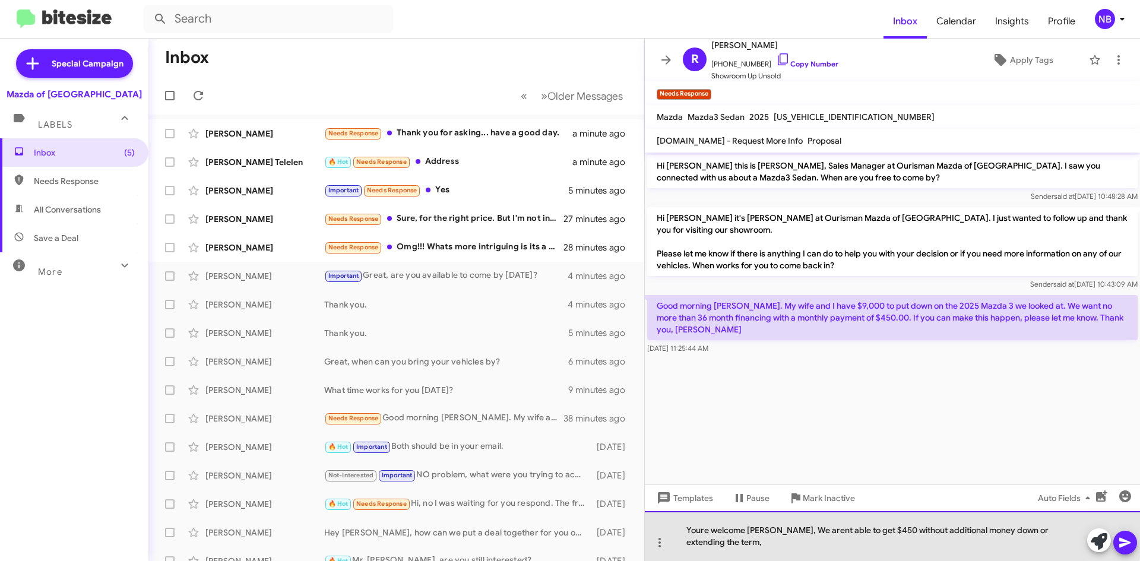
click at [810, 531] on div "Youre welcome [PERSON_NAME], We arent able to get $450 without additional money…" at bounding box center [892, 536] width 495 height 50
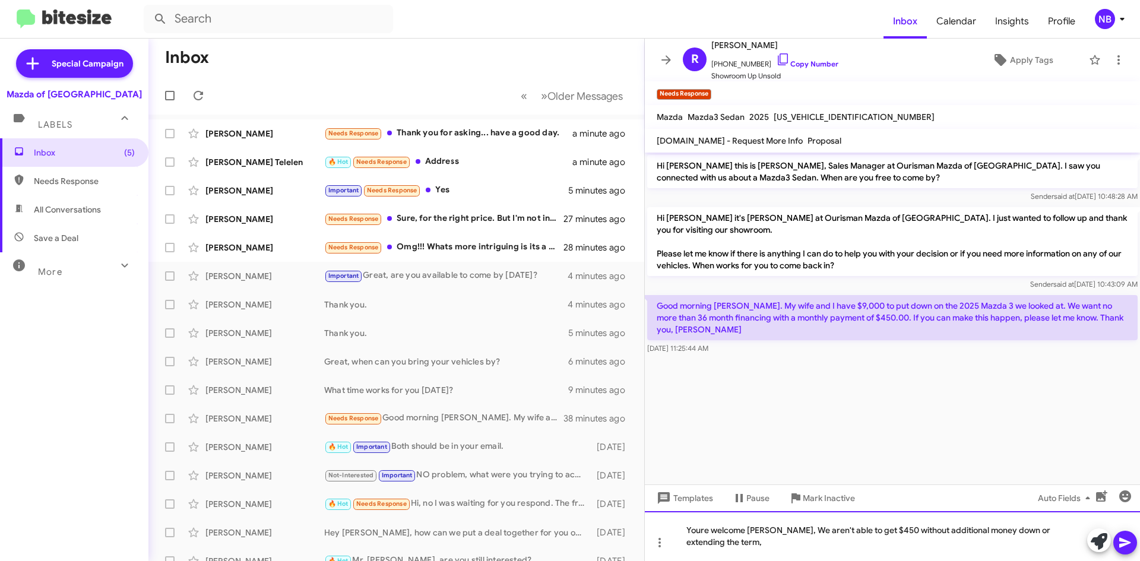
click at [757, 531] on div "Youre welcome [PERSON_NAME], We aren't able to get $450 without additional mone…" at bounding box center [892, 536] width 495 height 50
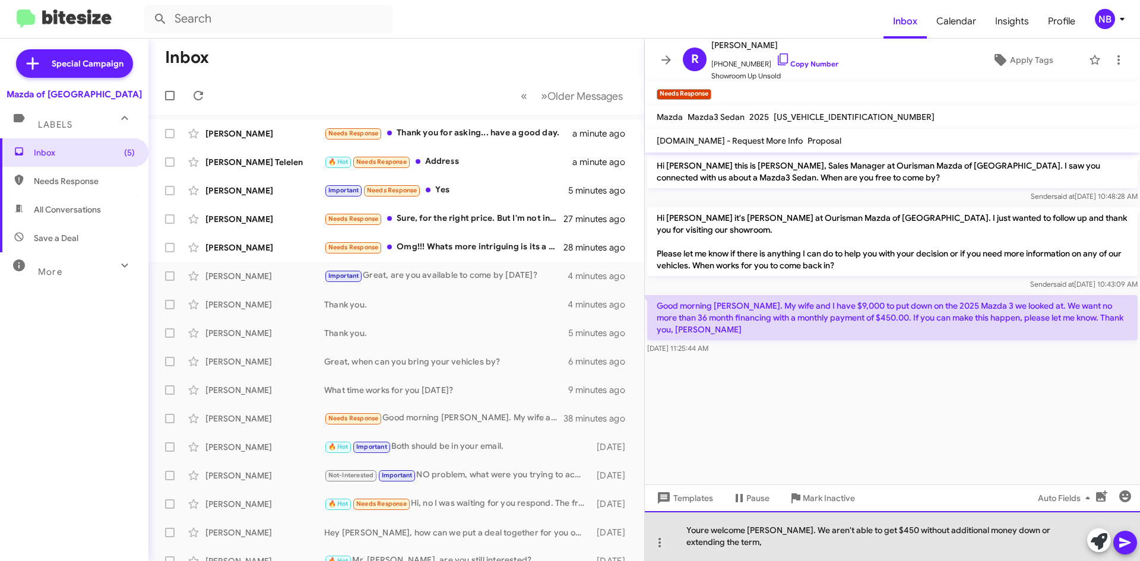
click at [701, 529] on div "Youre welcome [PERSON_NAME]. We aren't able to get $450 without additional mone…" at bounding box center [892, 536] width 495 height 50
click at [700, 540] on div "You're welcome [PERSON_NAME]. We aren't able to get $450 without additional mon…" at bounding box center [892, 536] width 495 height 50
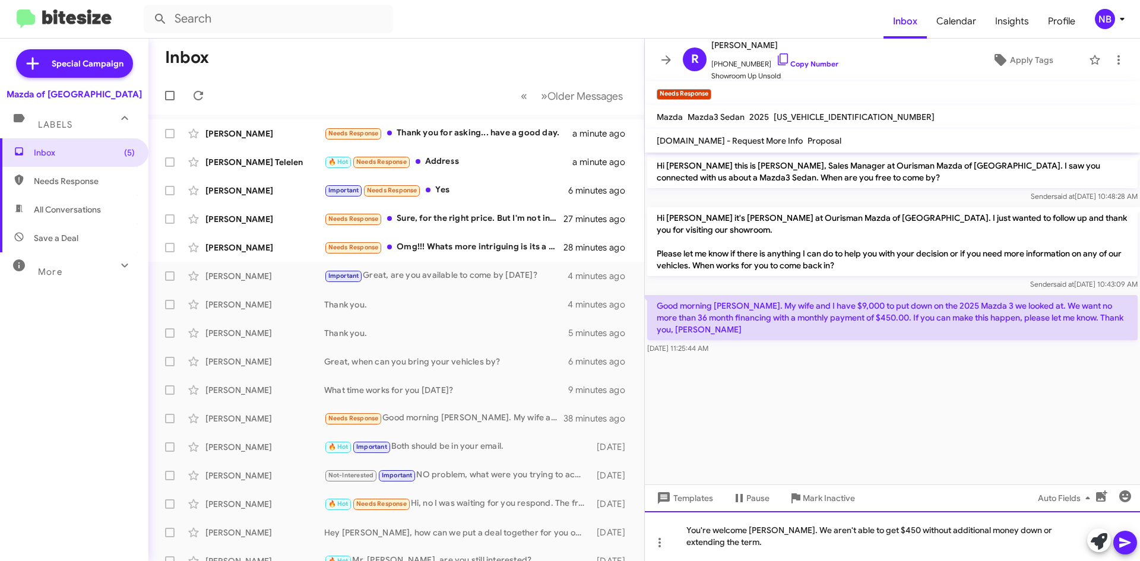
click at [799, 543] on div "You're welcome [PERSON_NAME]. We aren't able to get $450 without additional mon…" at bounding box center [892, 536] width 495 height 50
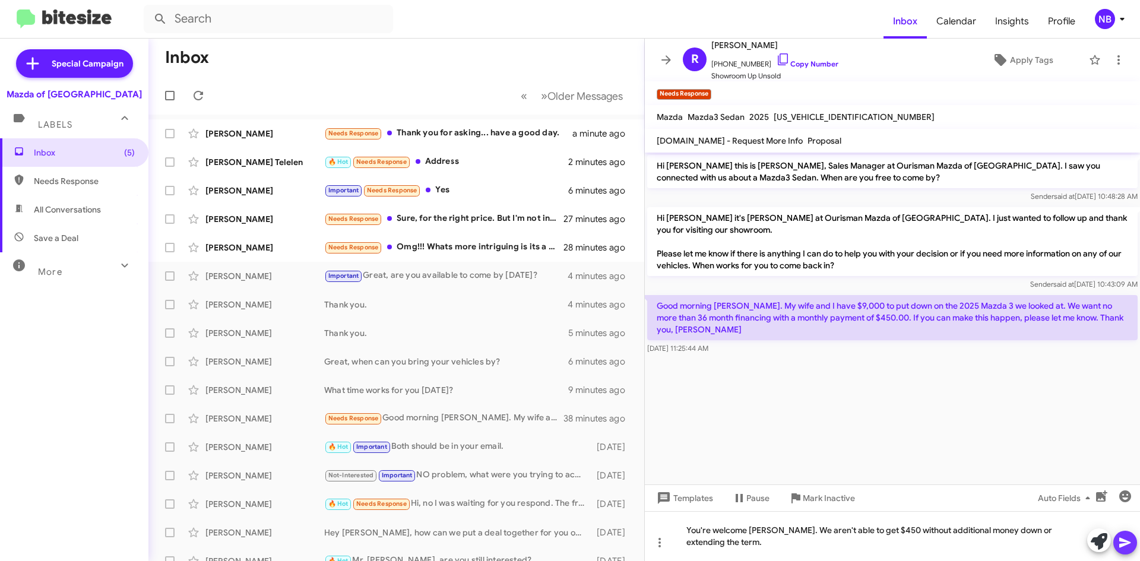
click at [1133, 540] on button at bounding box center [1125, 543] width 24 height 24
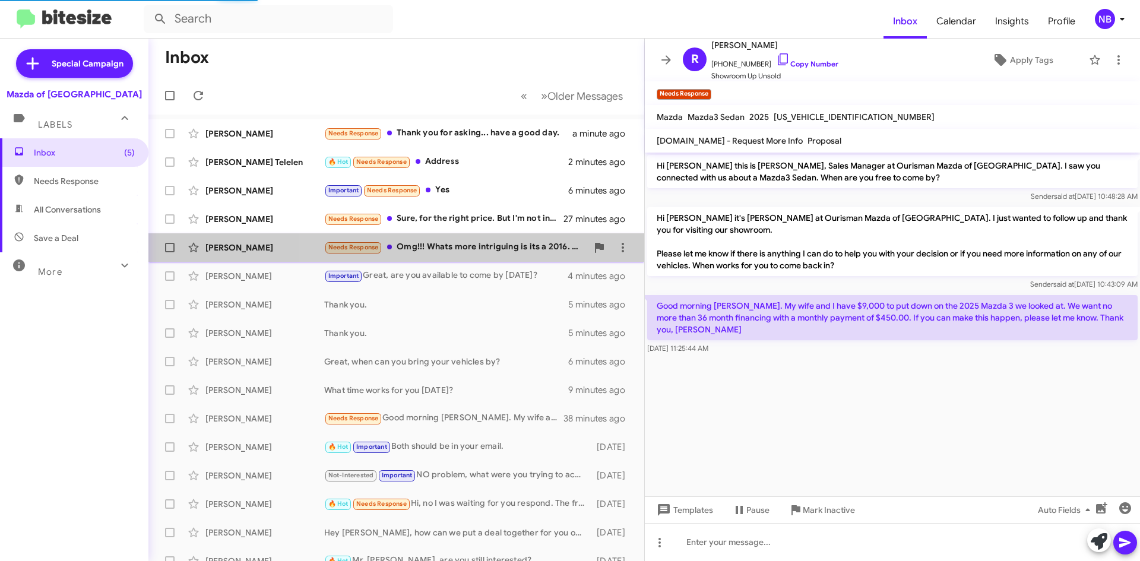
click at [500, 249] on div "Needs Response Omg!!! Whats more intriguing is its a 2016. How do u know i stil…" at bounding box center [455, 247] width 263 height 14
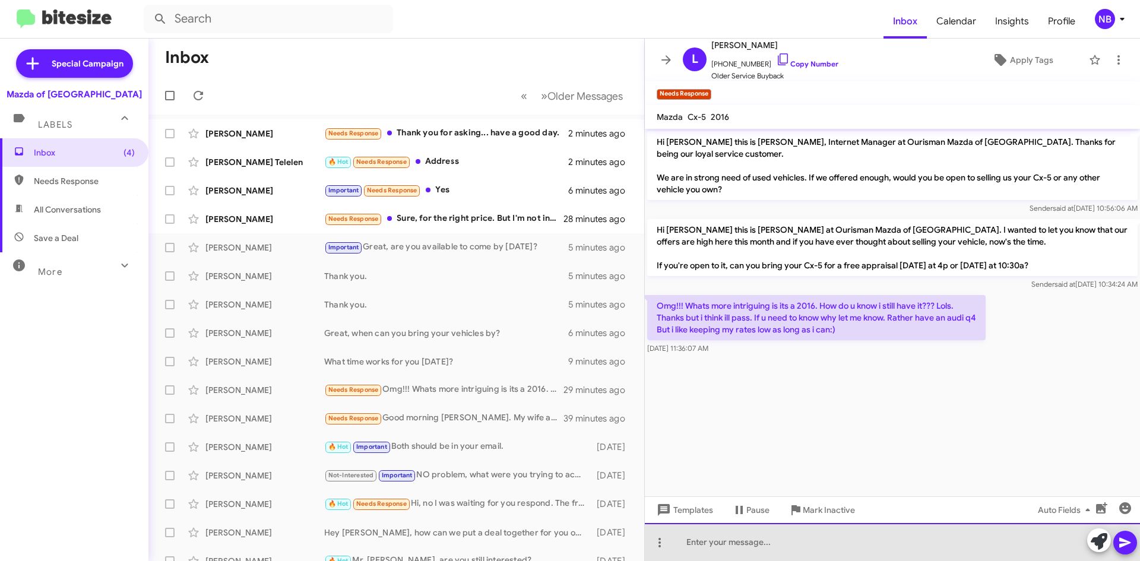
click at [701, 540] on div at bounding box center [892, 542] width 495 height 38
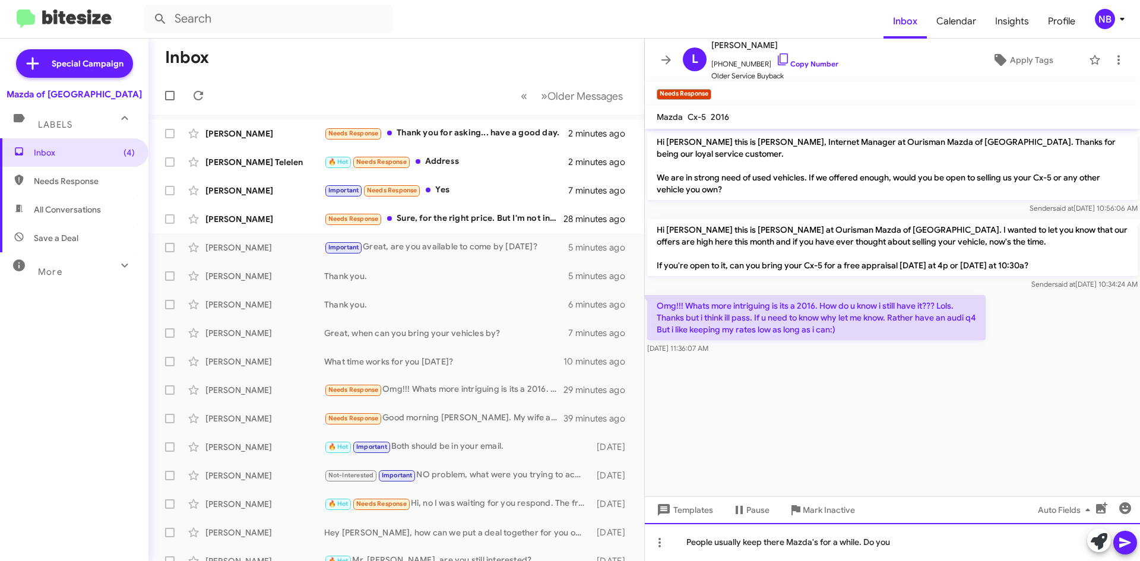
click at [784, 546] on div "People usually keep there Mazda's for a while. Do you" at bounding box center [892, 542] width 495 height 38
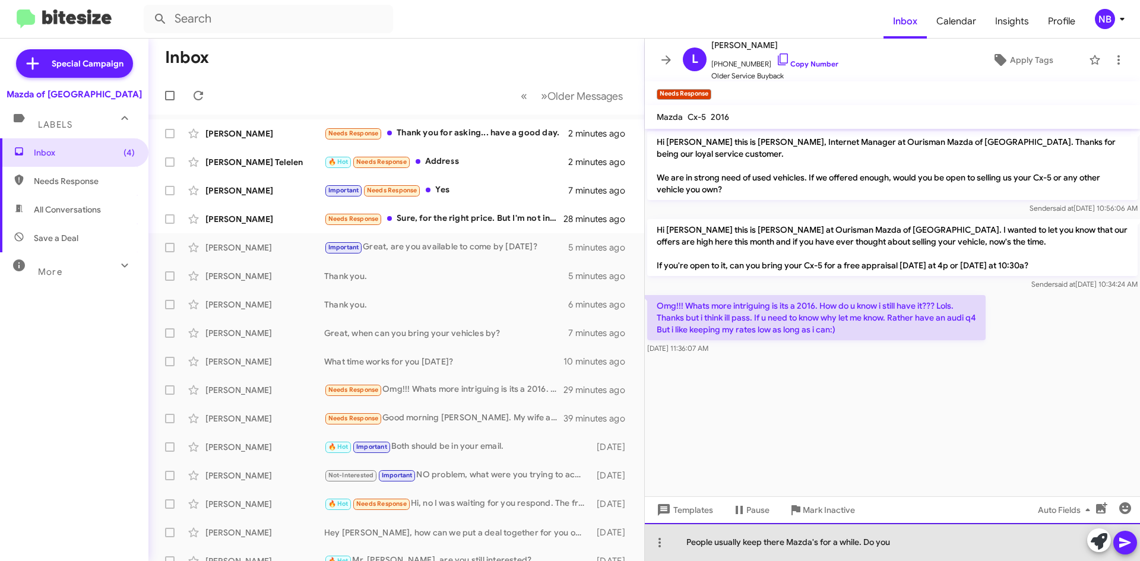
click at [779, 544] on div "People usually keep there Mazda's for a while. Do you" at bounding box center [892, 542] width 495 height 38
click at [912, 546] on div "People usually keep their Mazda's for a while. Do you" at bounding box center [892, 542] width 495 height 38
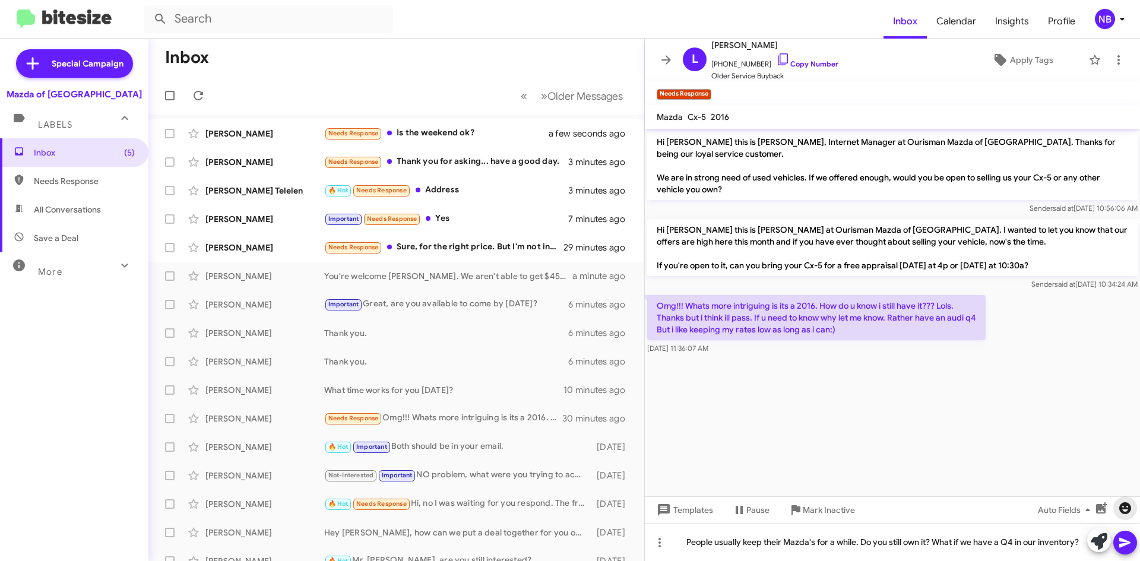
click at [1127, 515] on button "button" at bounding box center [1125, 508] width 24 height 24
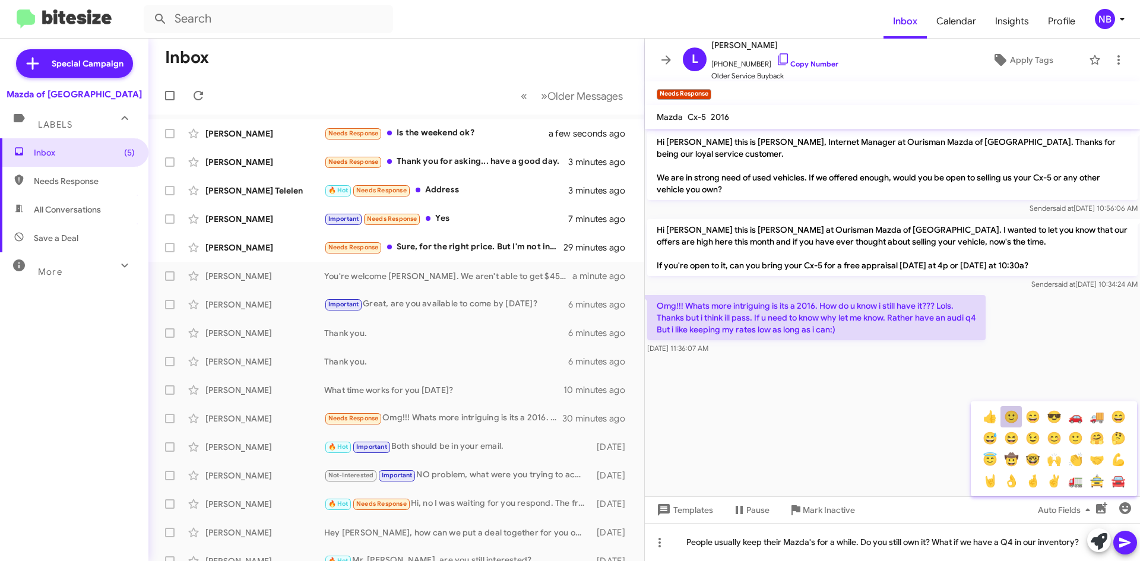
click at [1010, 421] on button "🙂" at bounding box center [1010, 416] width 21 height 21
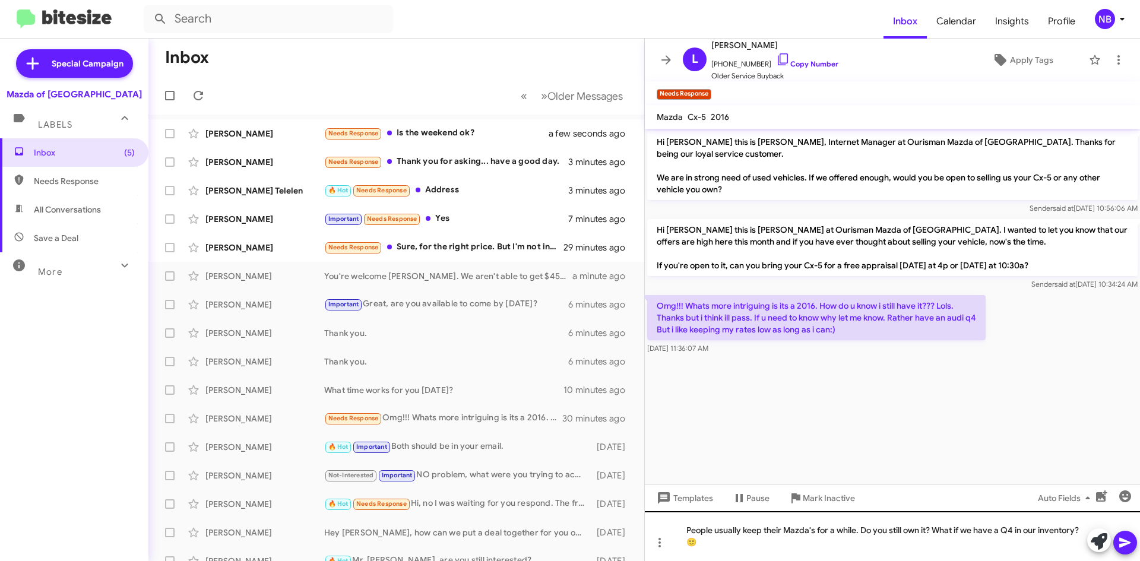
click at [1137, 537] on div "People usually keep their Mazda's for a while. Do you still own it? What if we …" at bounding box center [892, 536] width 495 height 50
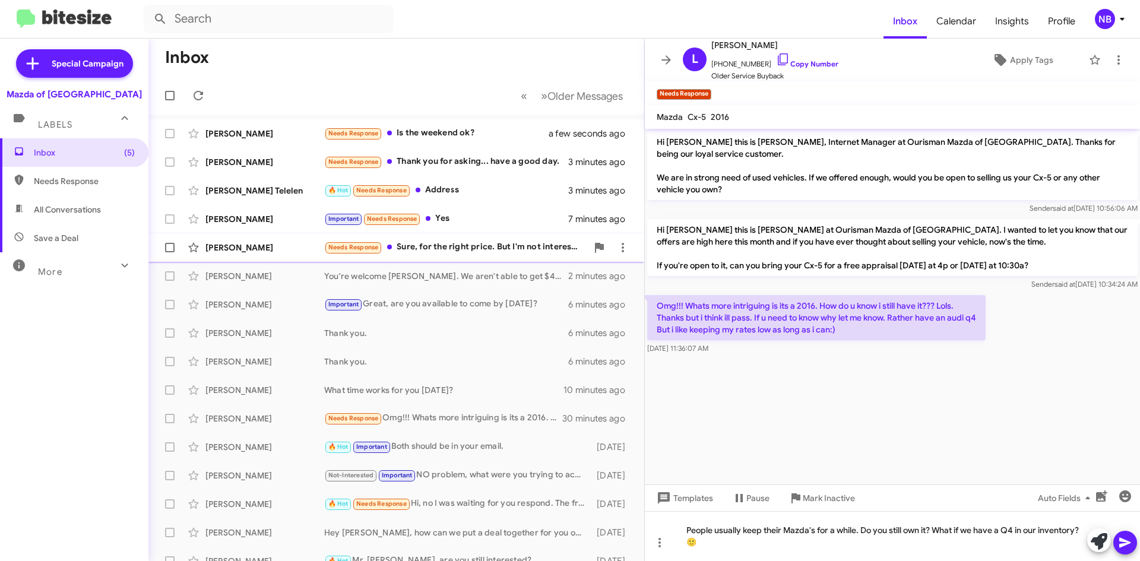
click at [533, 252] on div "Needs Response Sure, for the right price. But I'm not interested in a credit to…" at bounding box center [455, 247] width 263 height 14
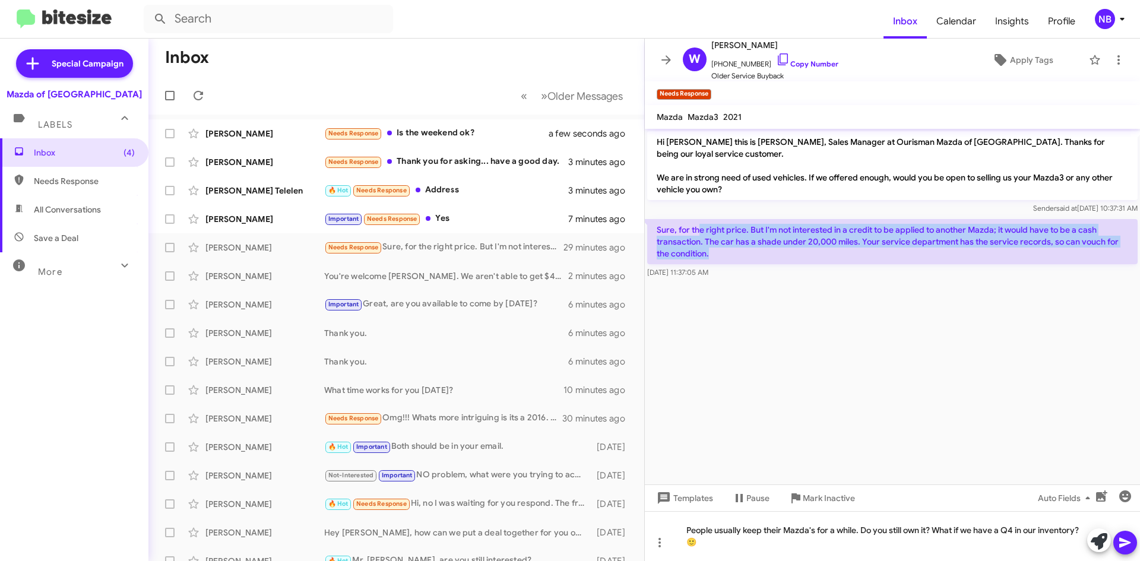
drag, startPoint x: 697, startPoint y: 223, endPoint x: 918, endPoint y: 236, distance: 221.2
click at [918, 236] on p "Sure, for the right price. But I'm not interested in a credit to be applied to …" at bounding box center [892, 241] width 490 height 45
click at [733, 233] on p "Sure, for the right price. But I'm not interested in a credit to be applied to …" at bounding box center [892, 241] width 490 height 45
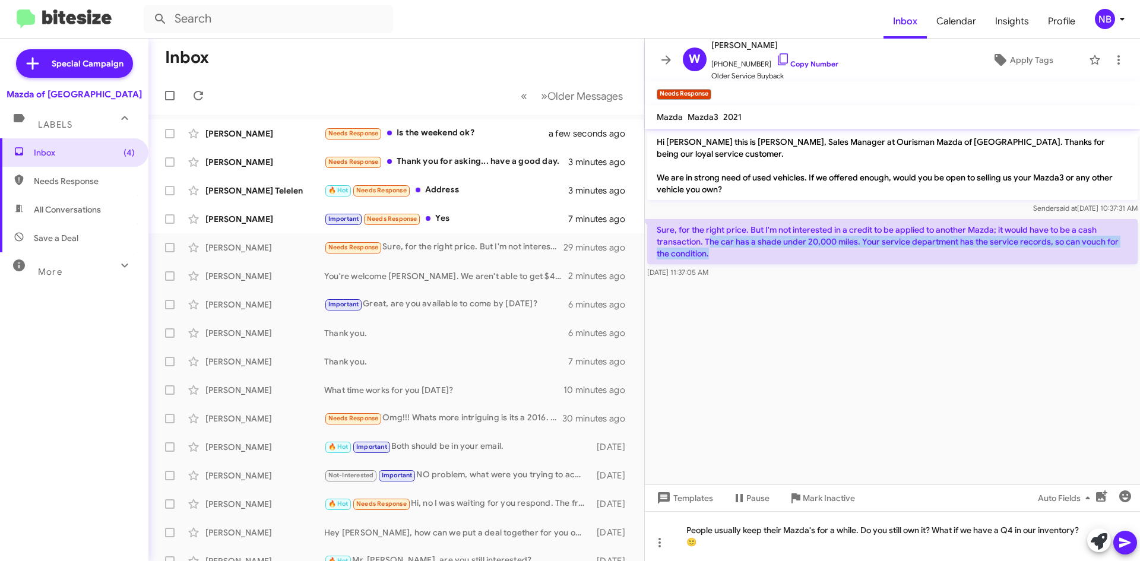
drag, startPoint x: 708, startPoint y: 232, endPoint x: 830, endPoint y: 239, distance: 123.1
click at [830, 239] on p "Sure, for the right price. But I'm not interested in a credit to be applied to …" at bounding box center [892, 241] width 490 height 45
click at [902, 237] on p "Sure, for the right price. But I'm not interested in a credit to be applied to …" at bounding box center [892, 241] width 490 height 45
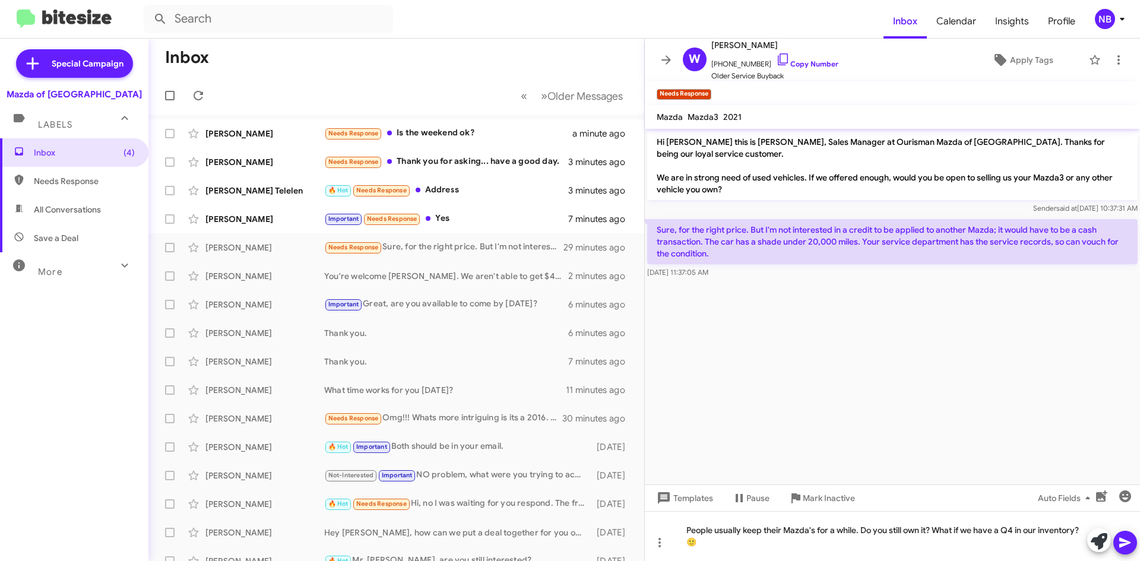
click at [683, 238] on p "Sure, for the right price. But I'm not interested in a credit to be applied to …" at bounding box center [892, 241] width 490 height 45
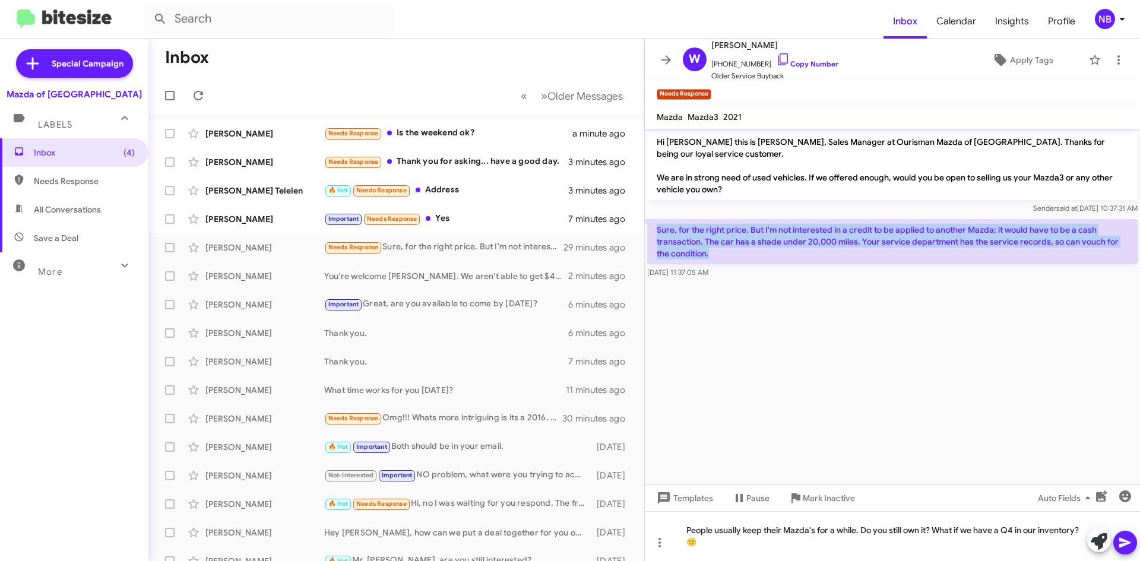
drag, startPoint x: 651, startPoint y: 219, endPoint x: 803, endPoint y: 248, distance: 155.2
click at [803, 248] on p "Sure, for the right price. But I'm not interested in a credit to be applied to …" at bounding box center [892, 241] width 490 height 45
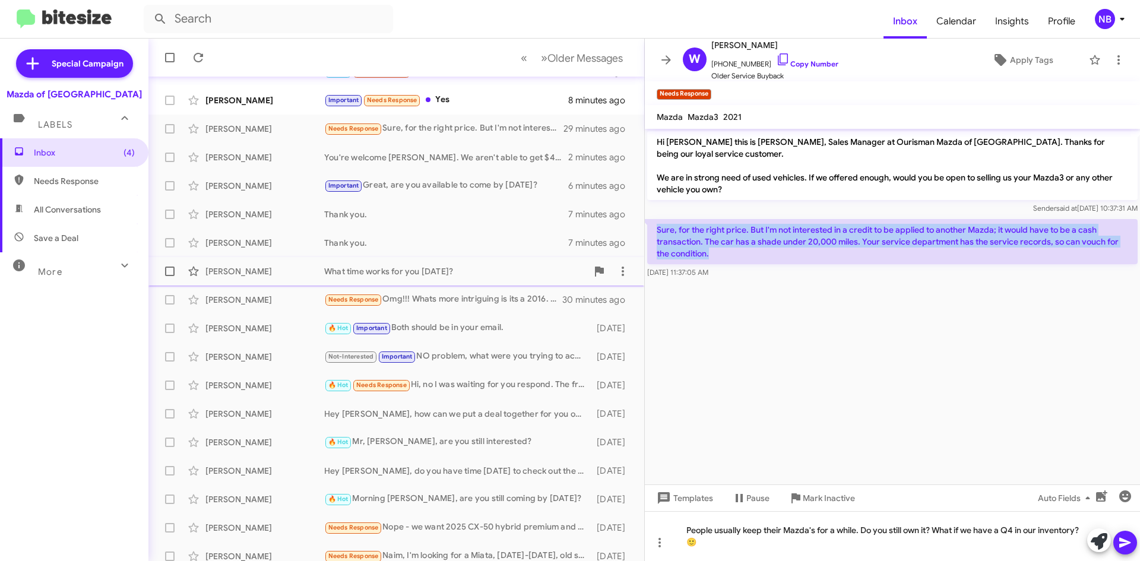
scroll to position [128, 0]
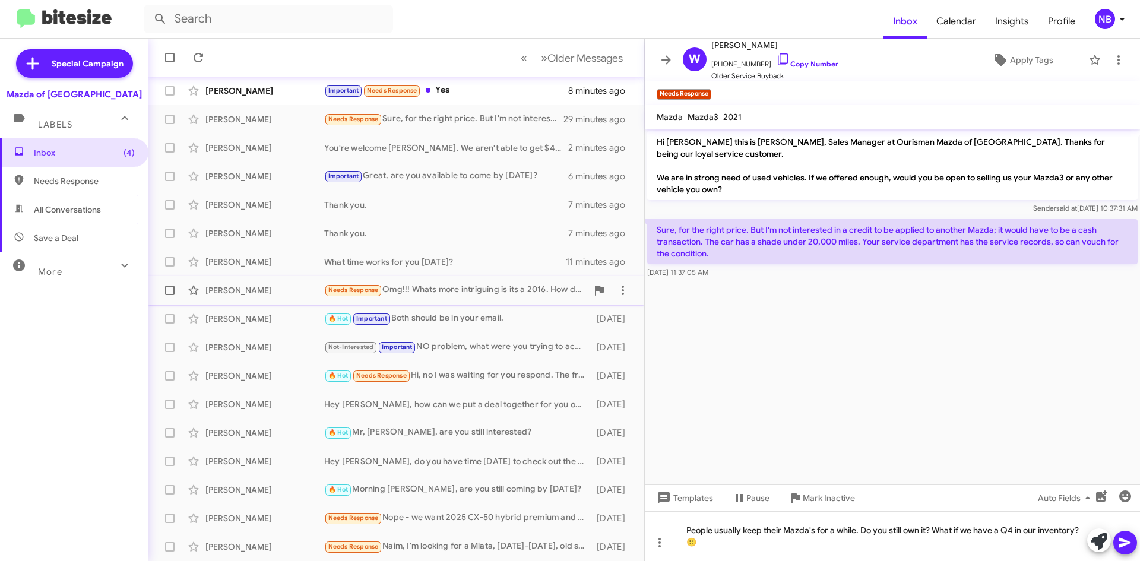
click at [494, 291] on div "Needs Response Omg!!! Whats more intriguing is its a 2016. How do u know i stil…" at bounding box center [455, 290] width 263 height 14
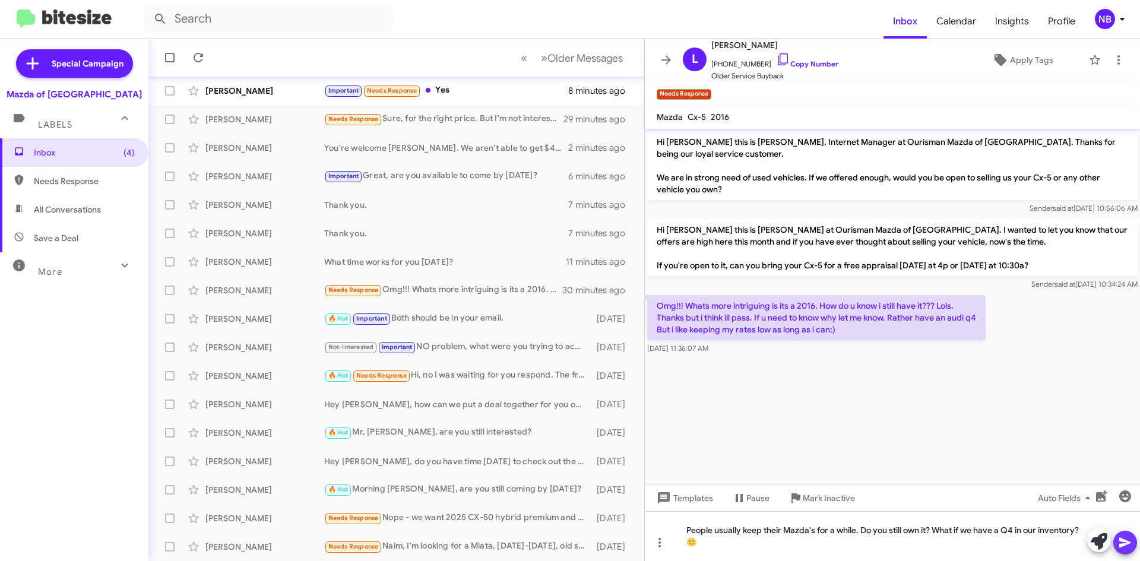
click at [1130, 547] on icon at bounding box center [1125, 542] width 14 height 14
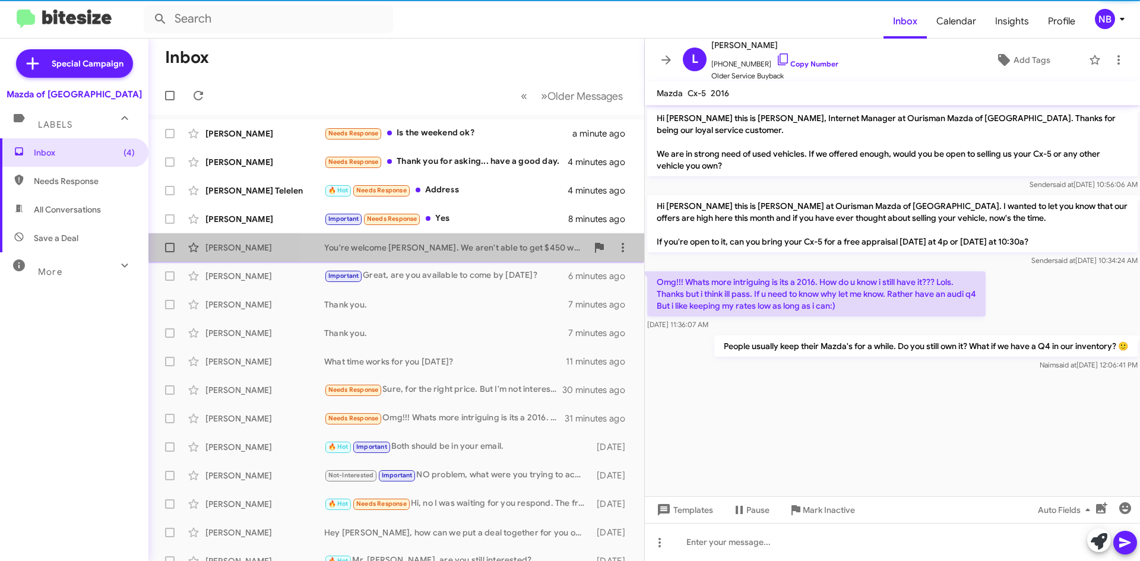
click at [477, 251] on div "You're welcome [PERSON_NAME]. We aren't able to get $450 without additional mon…" at bounding box center [455, 248] width 263 height 12
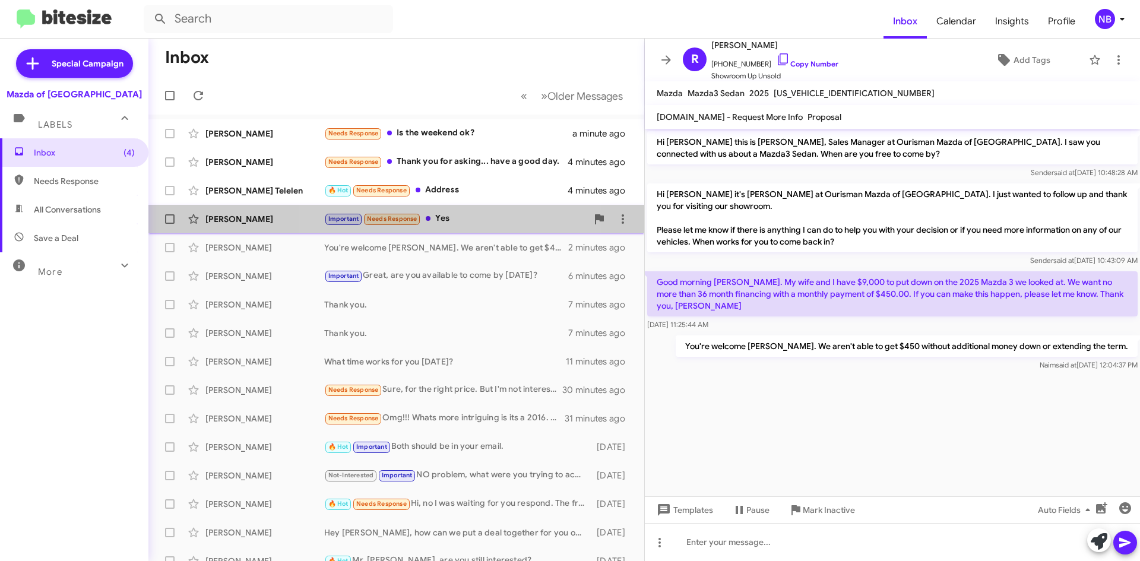
click at [462, 224] on div "Important Needs Response Yes" at bounding box center [455, 219] width 263 height 14
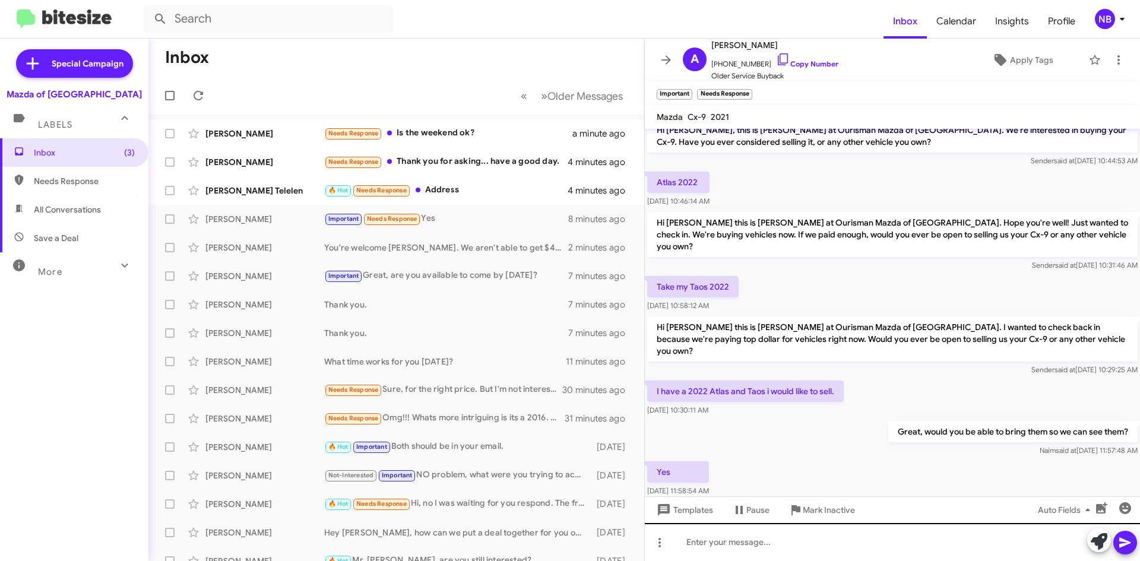
scroll to position [15, 0]
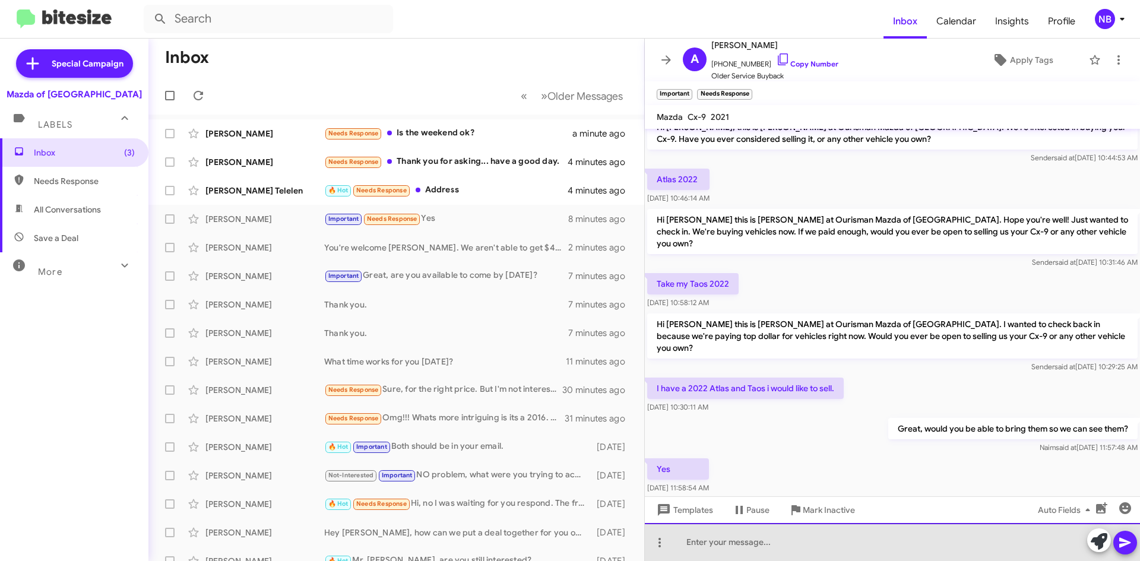
click at [725, 541] on div at bounding box center [892, 542] width 495 height 38
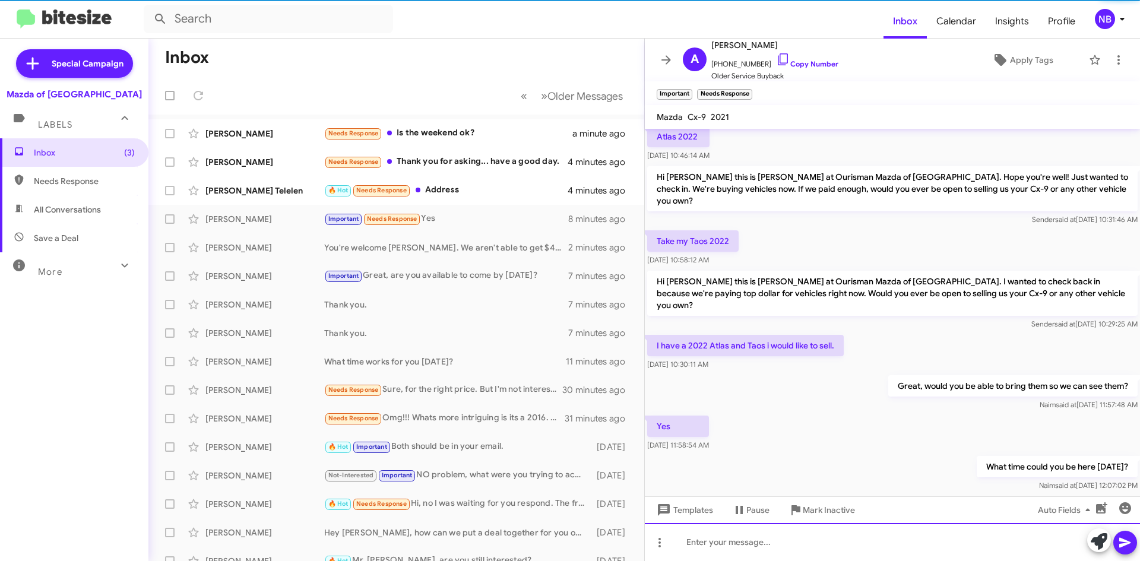
scroll to position [58, 0]
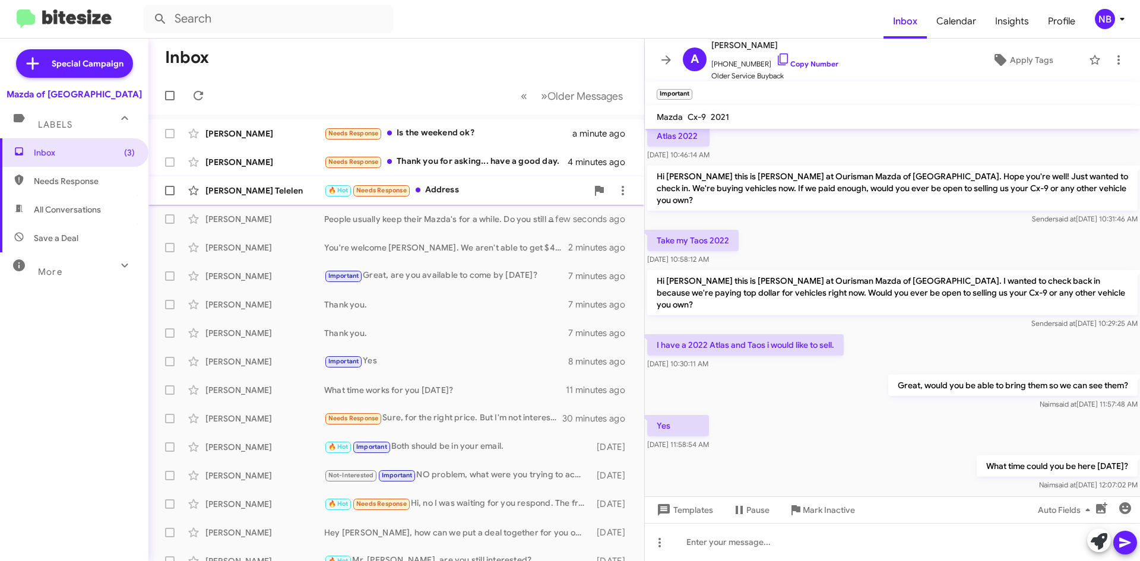
click at [493, 199] on div "[PERSON_NAME] Telelen 🔥 Hot Needs Response Address 4 minutes ago" at bounding box center [396, 191] width 477 height 24
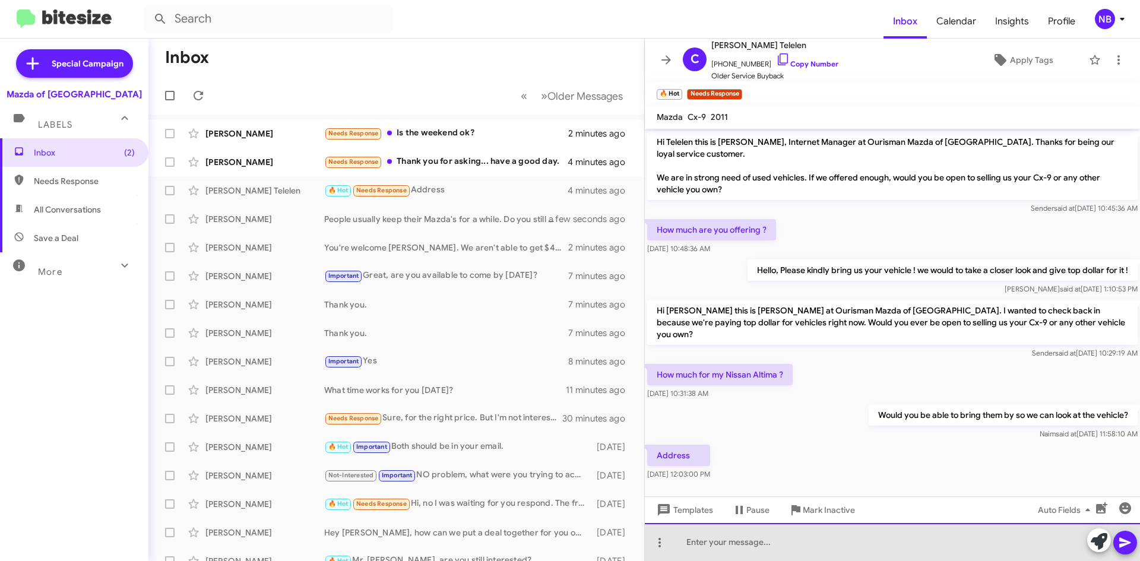
click at [740, 538] on div at bounding box center [892, 542] width 495 height 38
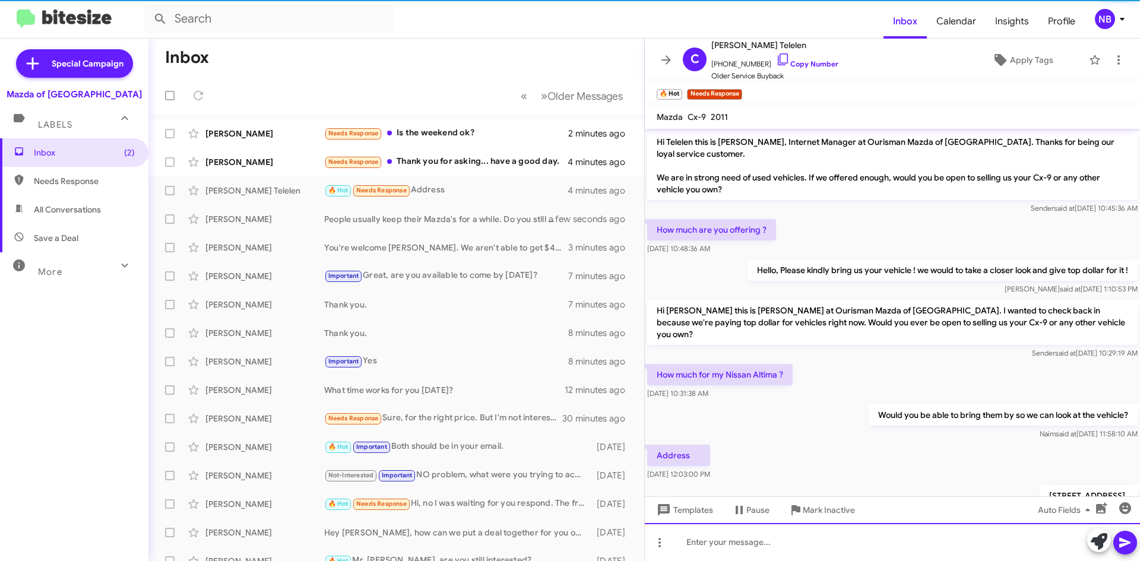
scroll to position [39, 0]
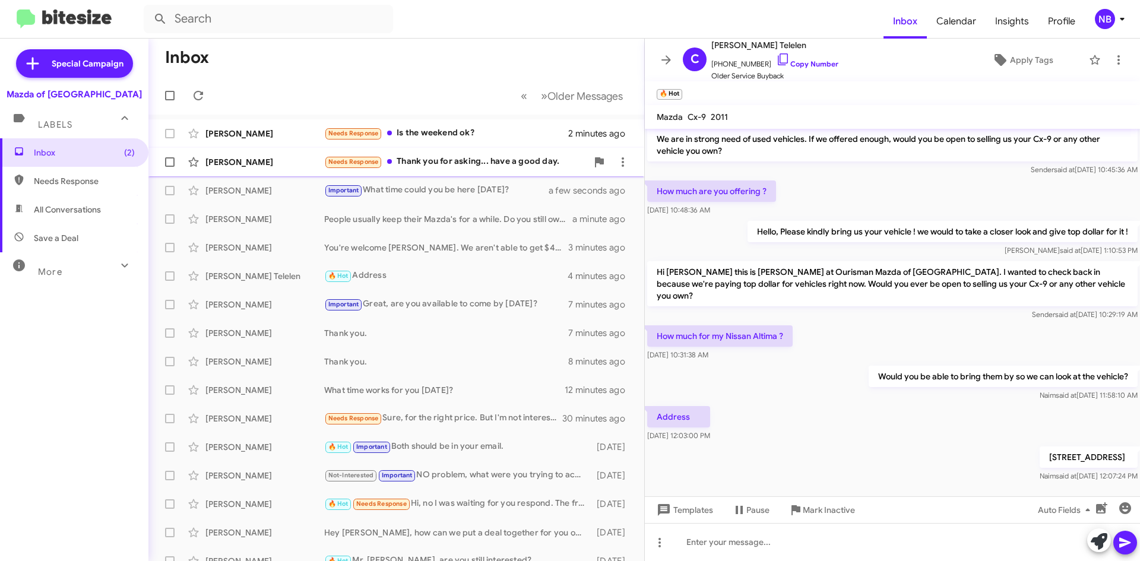
click at [464, 163] on div "Needs Response Thank you for asking... have a good day." at bounding box center [455, 162] width 263 height 14
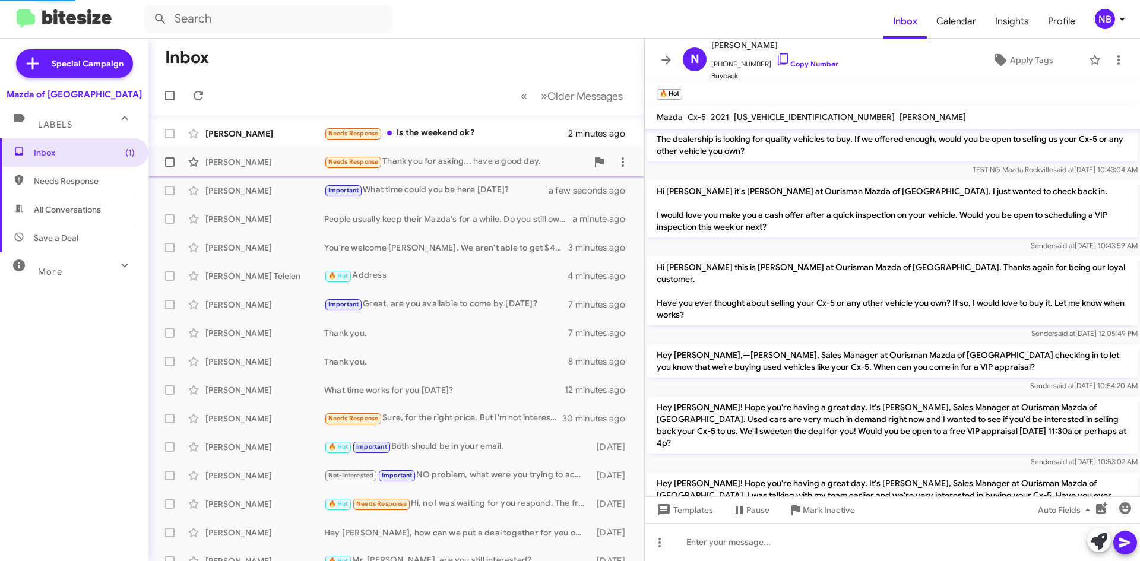
scroll to position [275, 0]
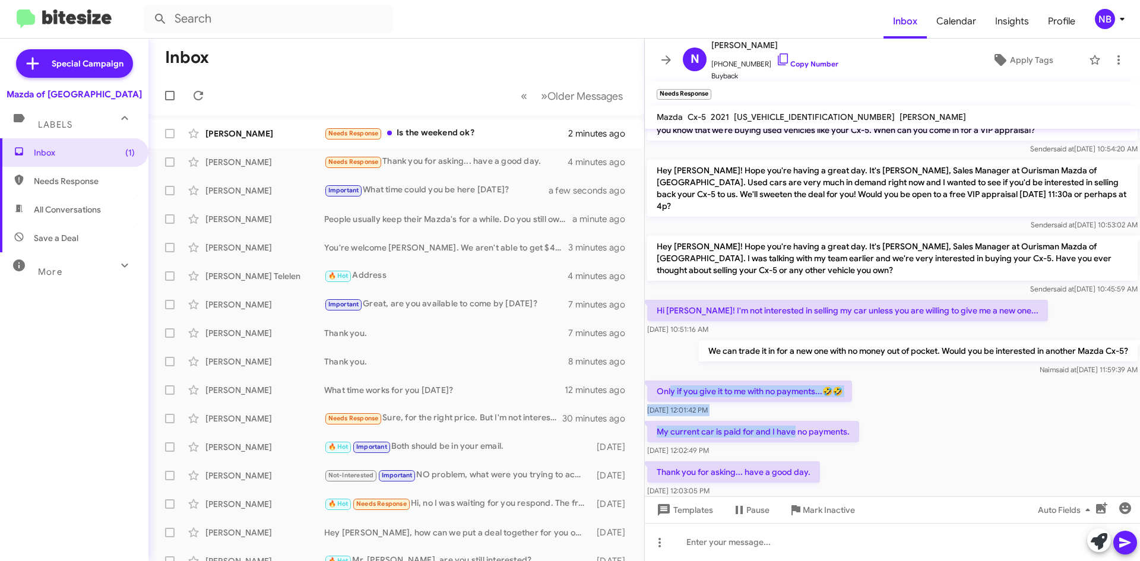
drag, startPoint x: 671, startPoint y: 356, endPoint x: 801, endPoint y: 388, distance: 133.9
click at [800, 388] on div "Hi [PERSON_NAME] this is [PERSON_NAME], Manager at Ourisman Mazda of [GEOGRAPHI…" at bounding box center [892, 176] width 495 height 646
click at [801, 421] on p "My current car is paid for and I have no payments." at bounding box center [753, 431] width 212 height 21
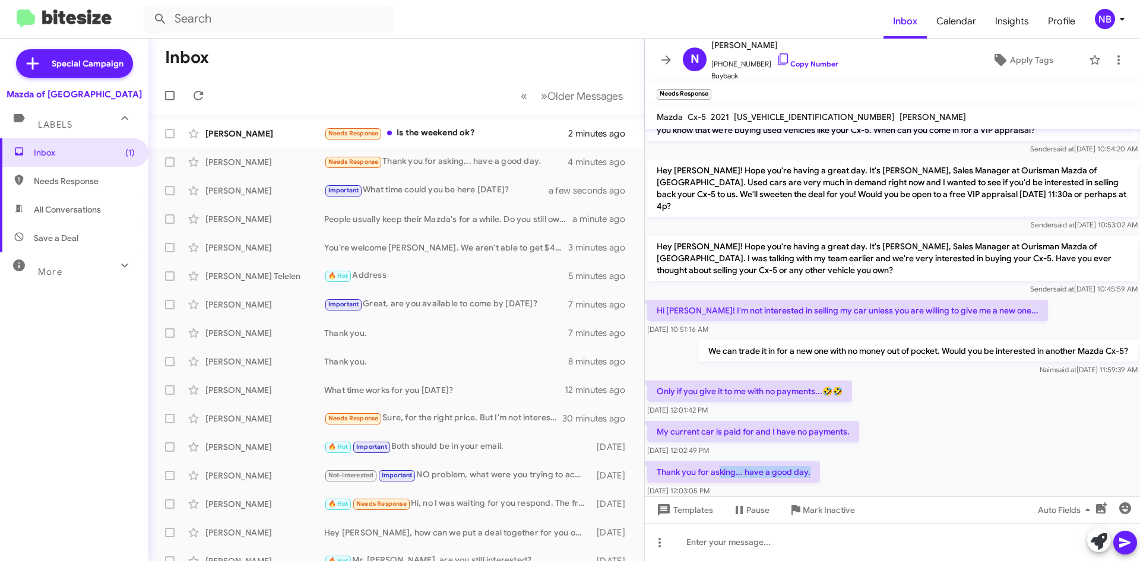
drag, startPoint x: 721, startPoint y: 436, endPoint x: 829, endPoint y: 457, distance: 110.1
click at [826, 459] on div "Thank you for asking... have a good day. [DATE] 12:03:05 PM" at bounding box center [892, 479] width 495 height 40
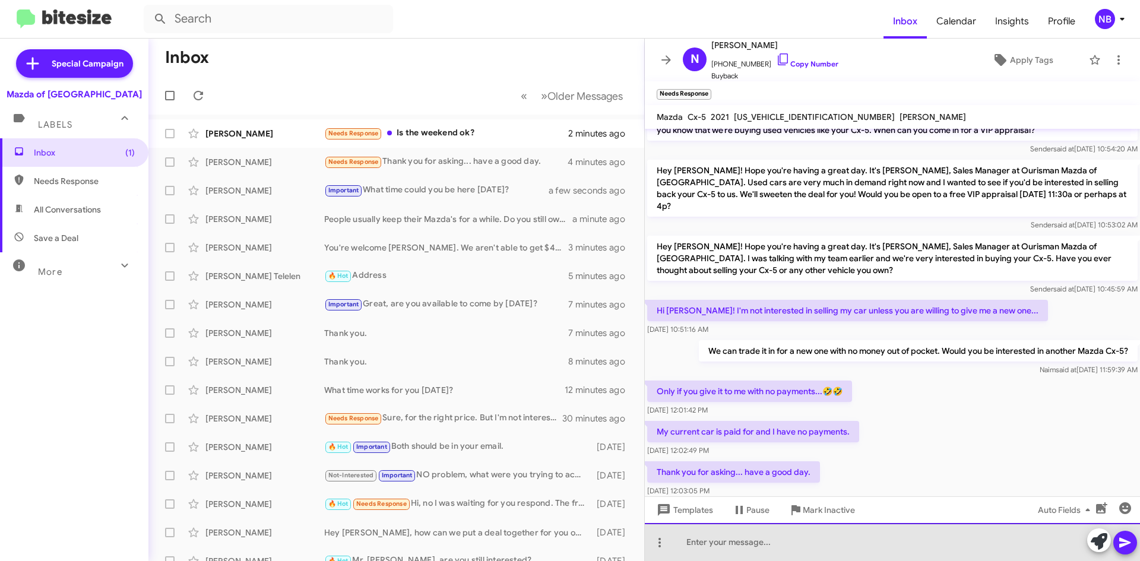
click at [749, 543] on div at bounding box center [892, 542] width 495 height 38
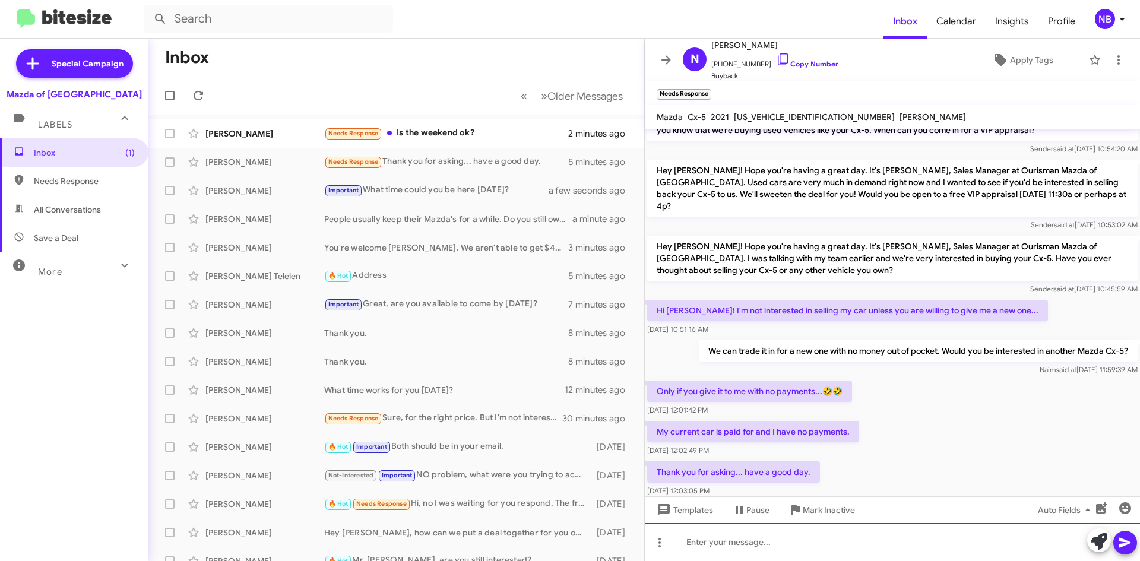
click at [709, 540] on div at bounding box center [892, 542] width 495 height 38
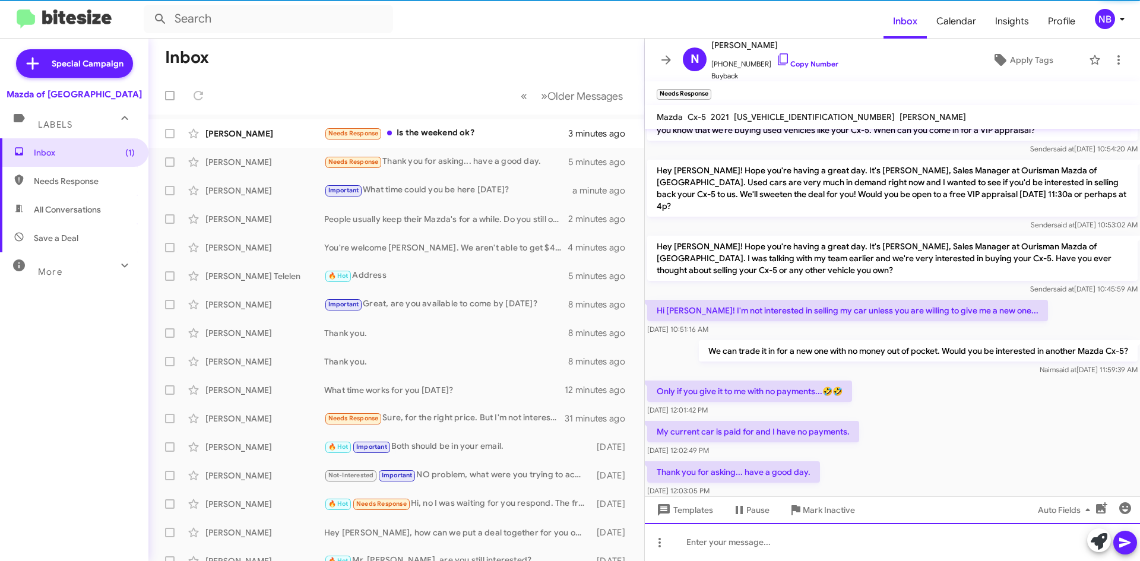
scroll to position [0, 0]
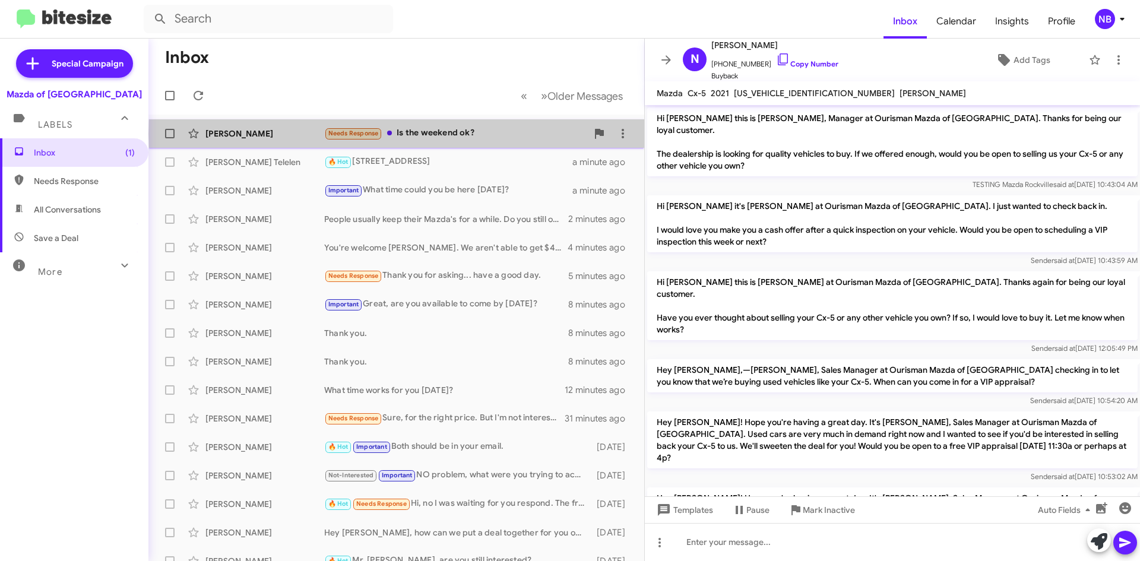
click at [488, 133] on div "Needs Response Is the weekend ok?" at bounding box center [455, 133] width 263 height 14
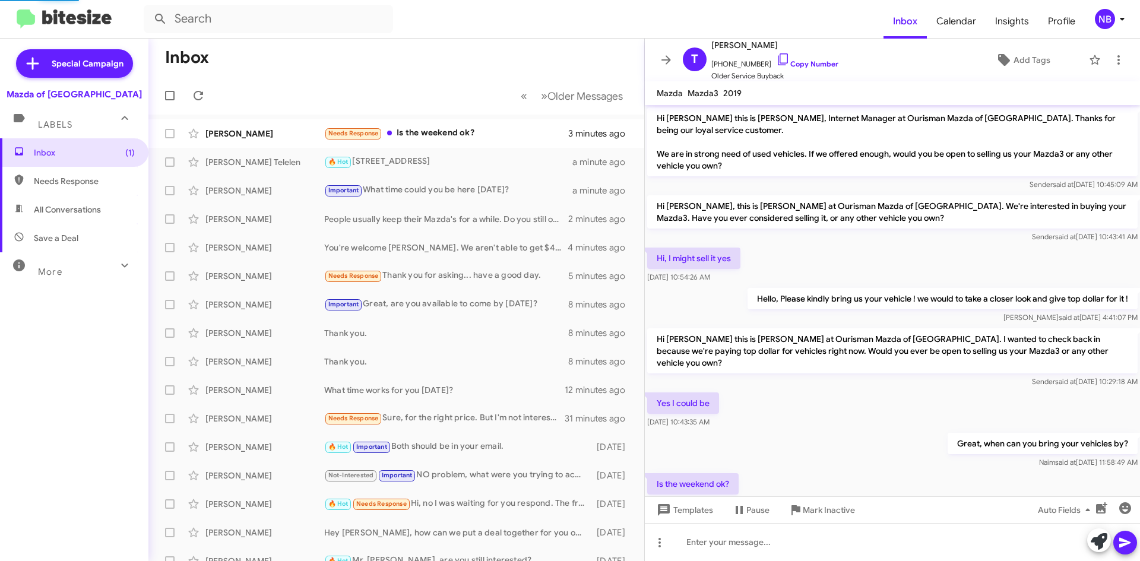
scroll to position [27, 0]
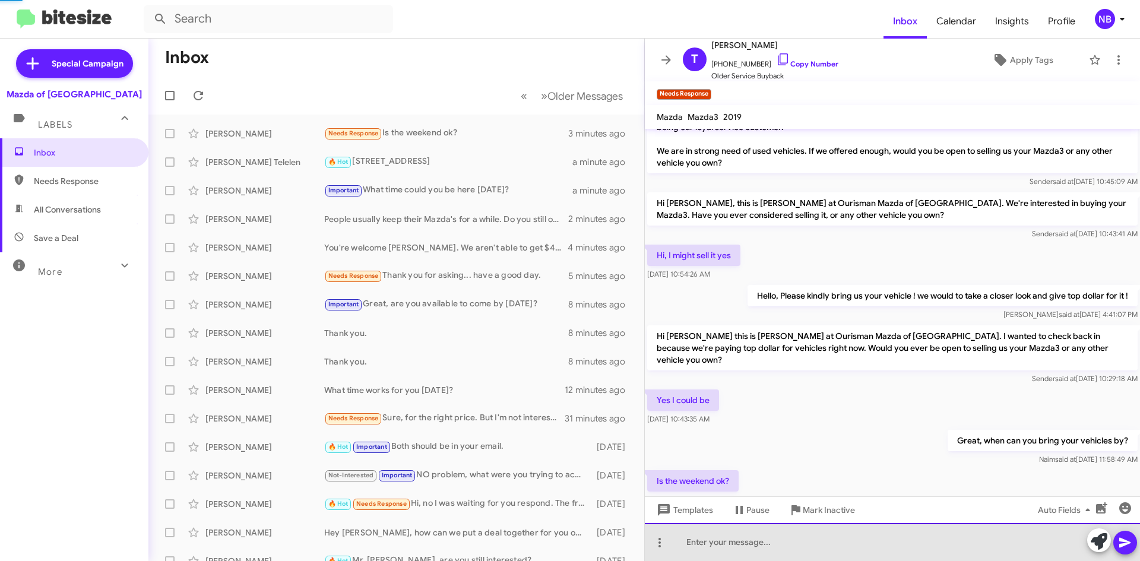
click at [763, 540] on div at bounding box center [892, 542] width 495 height 38
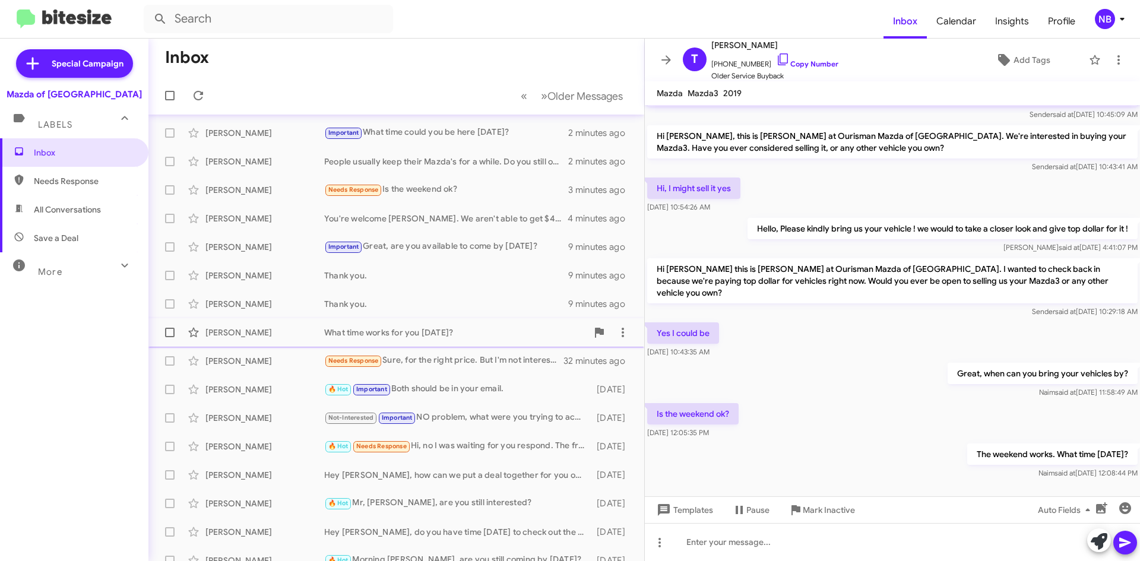
scroll to position [0, 0]
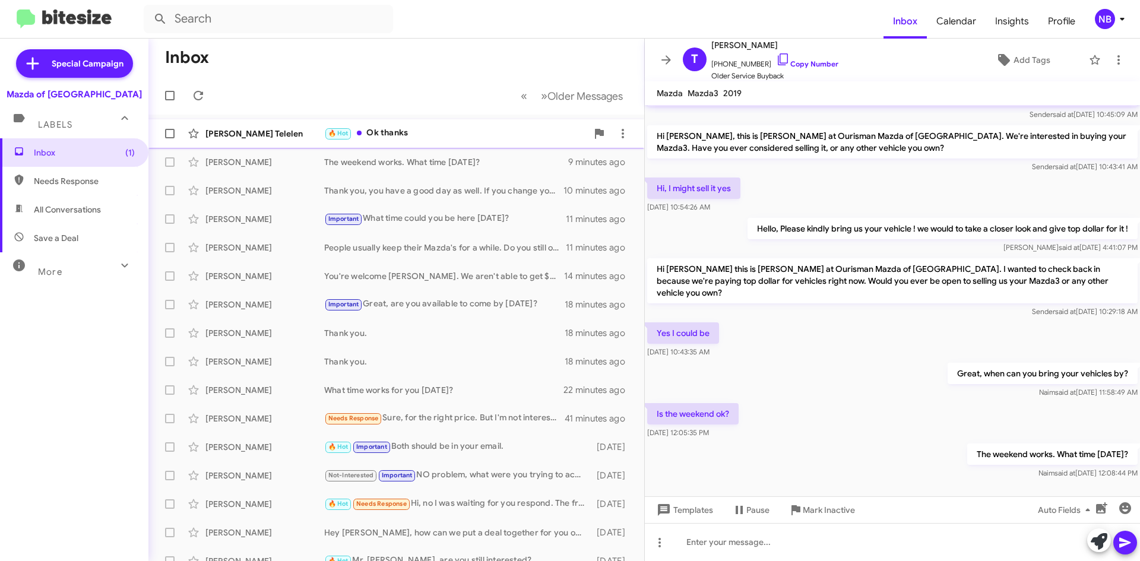
click at [417, 140] on div "🔥 Hot Ok thanks" at bounding box center [455, 133] width 263 height 14
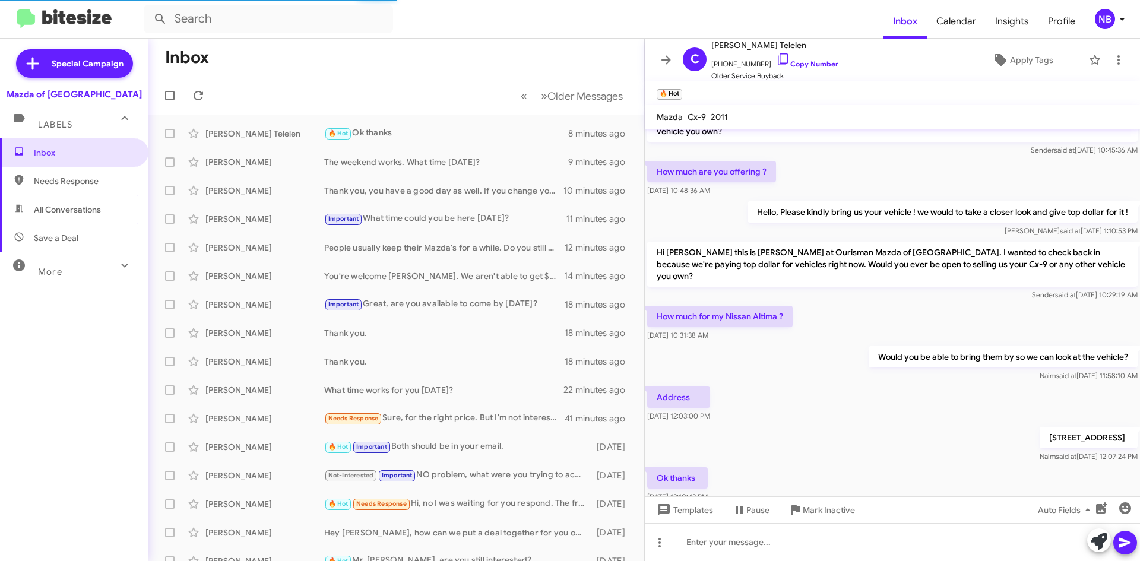
scroll to position [70, 0]
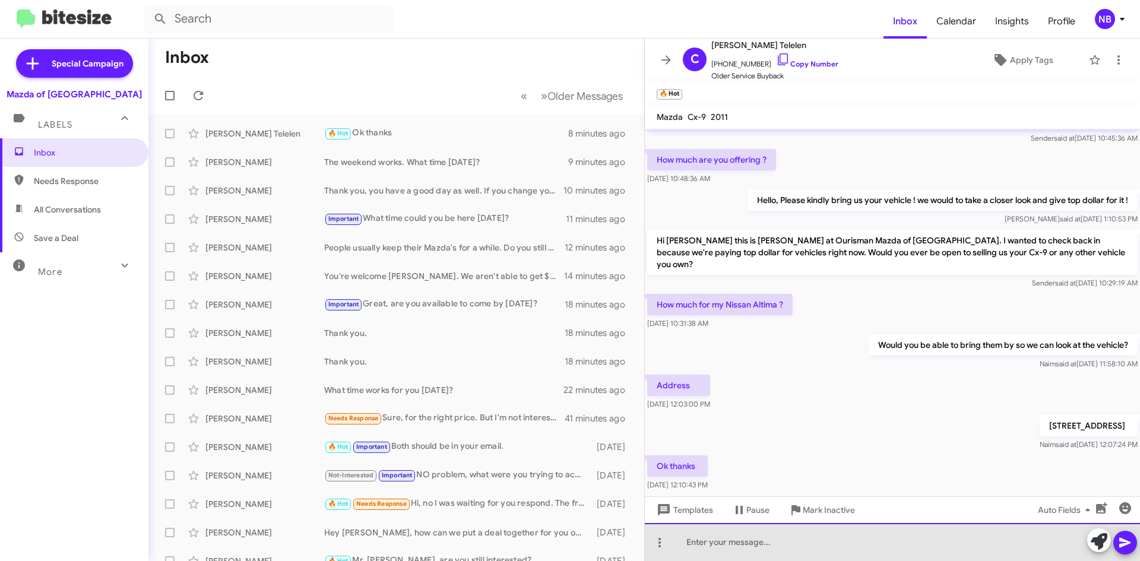
click at [739, 547] on div at bounding box center [892, 542] width 495 height 38
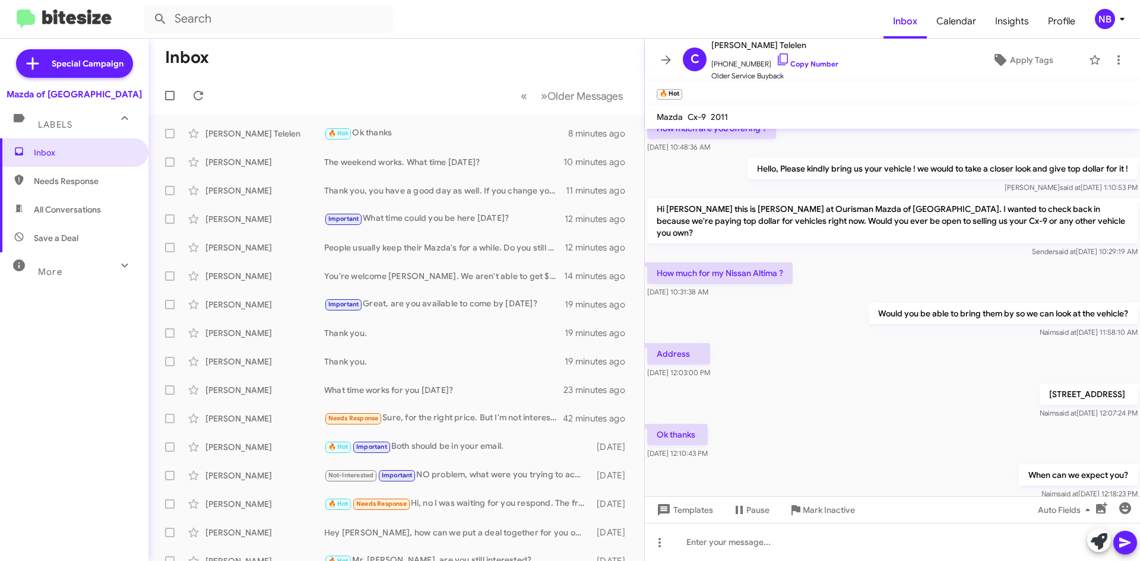
scroll to position [125, 0]
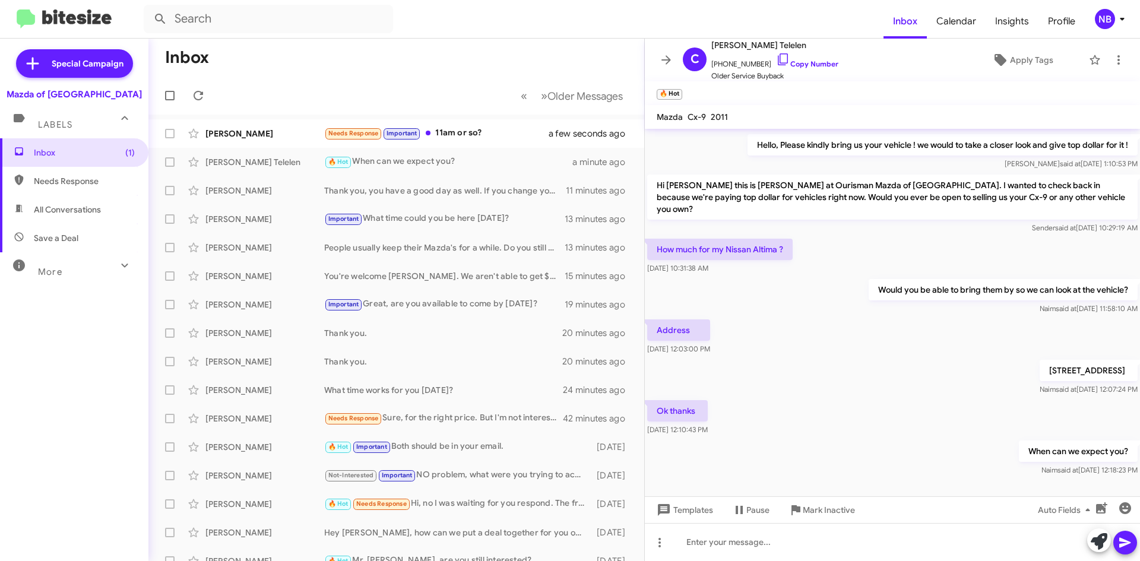
click at [976, 404] on div "Ok thanks [DATE] 12:10:43 PM" at bounding box center [892, 418] width 495 height 40
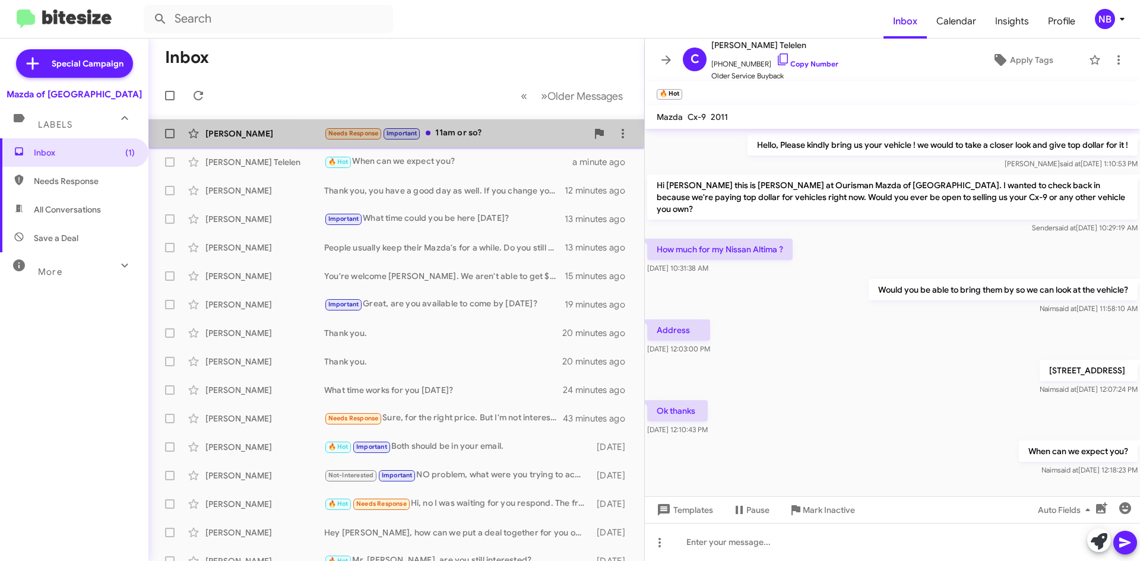
click at [473, 129] on div "Needs Response Important 11am or so?" at bounding box center [455, 133] width 263 height 14
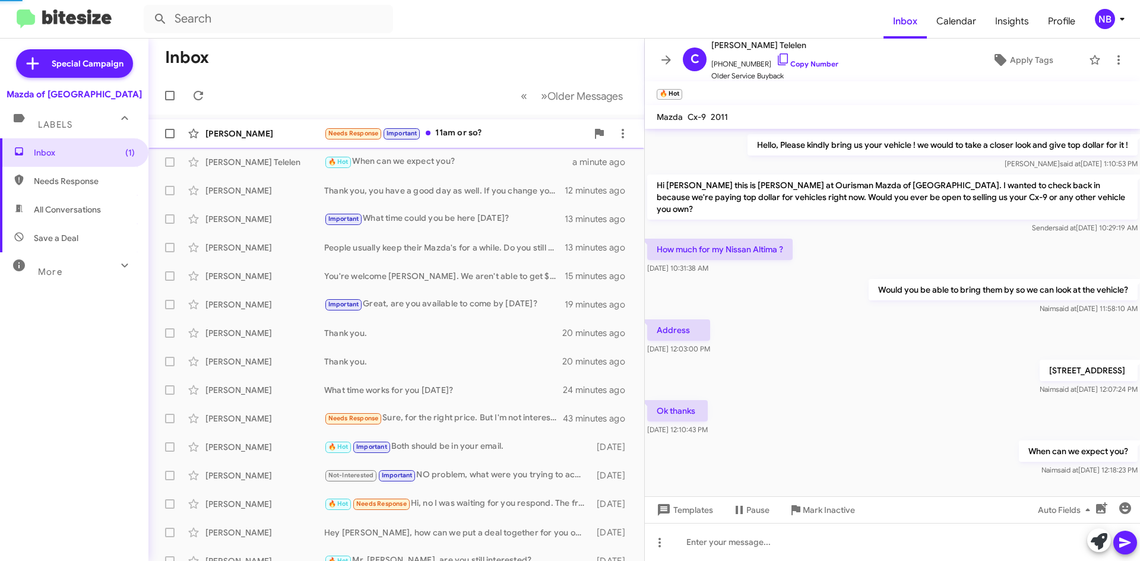
scroll to position [137, 0]
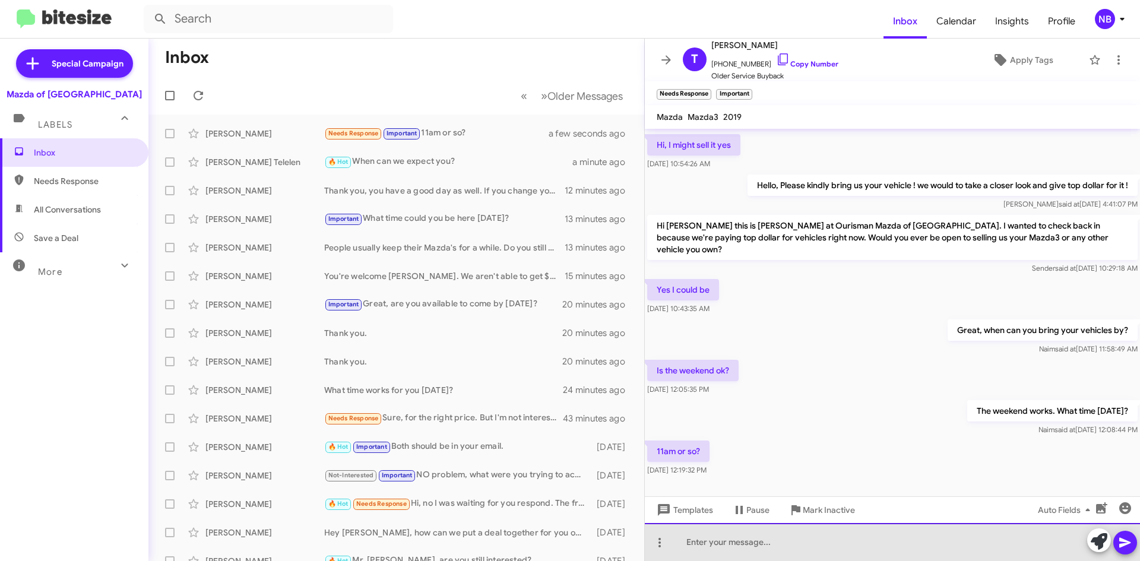
click at [730, 538] on div at bounding box center [892, 542] width 495 height 38
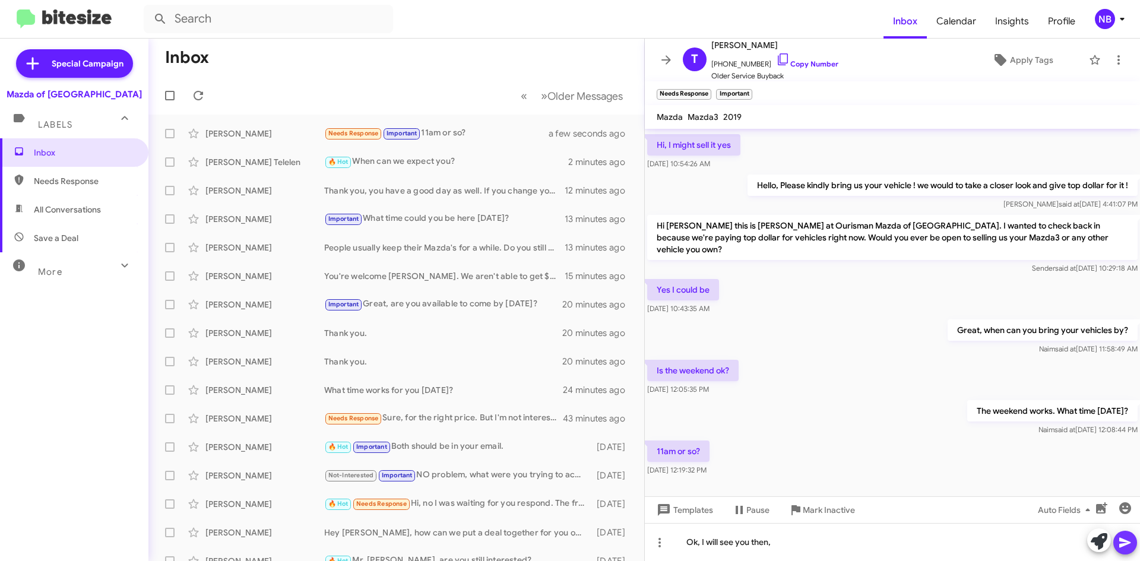
click at [1130, 540] on icon at bounding box center [1125, 542] width 14 height 14
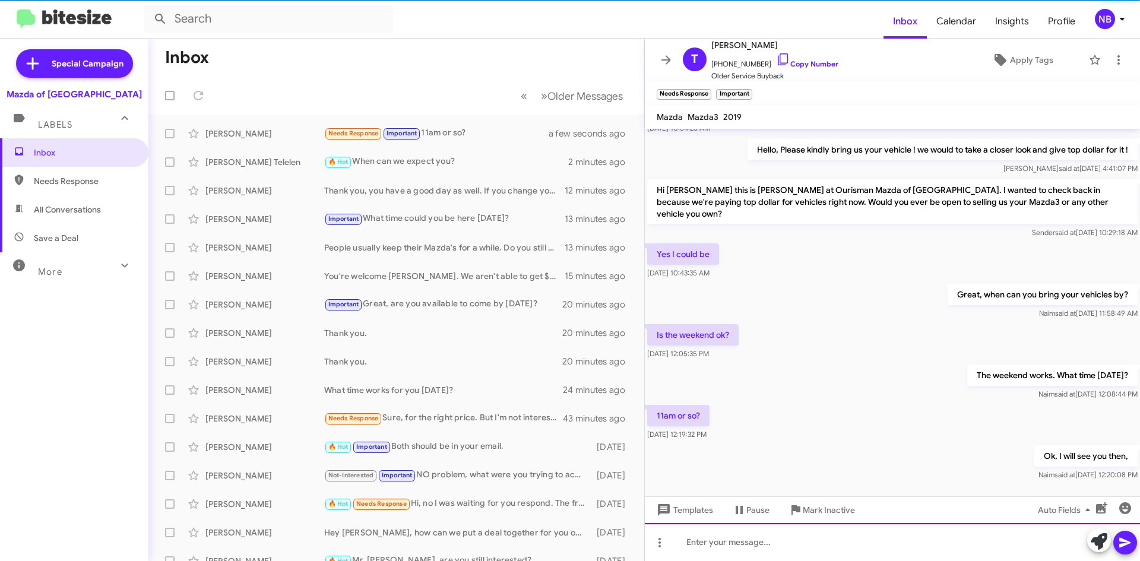
scroll to position [180, 0]
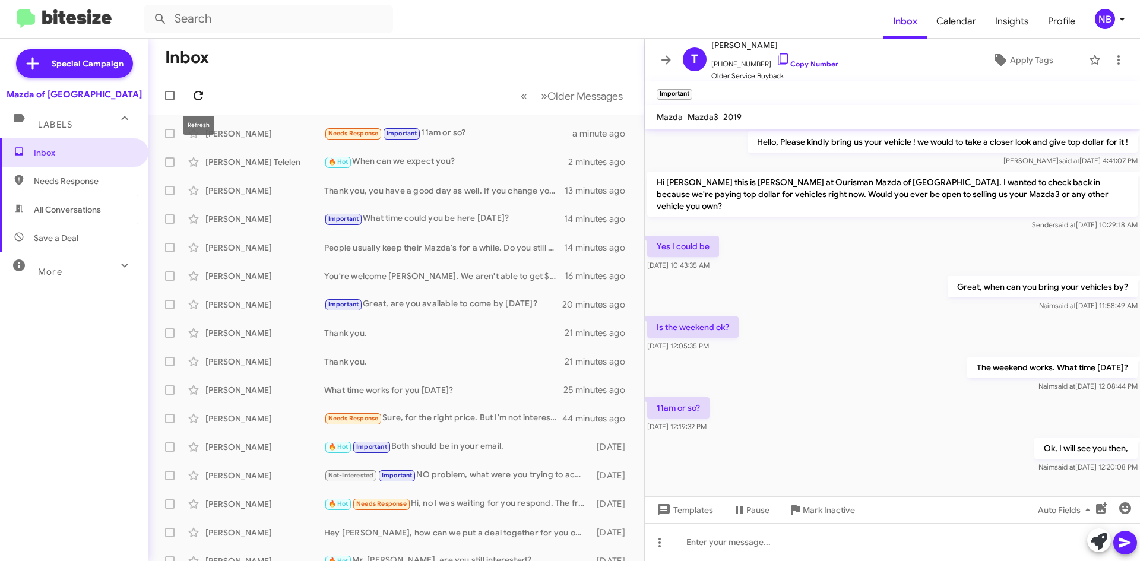
click at [199, 90] on icon at bounding box center [198, 95] width 14 height 14
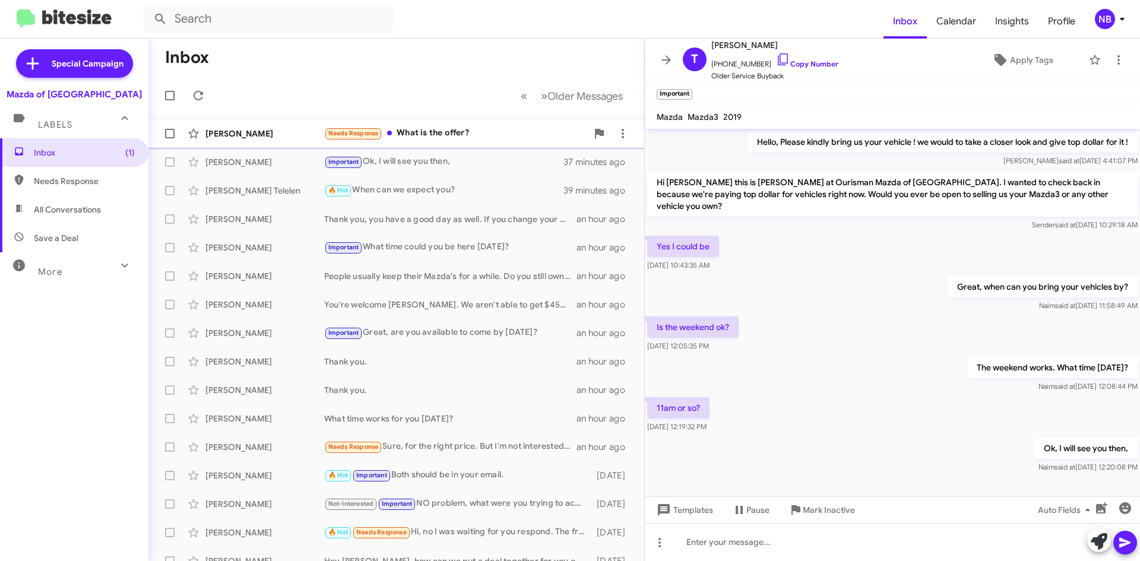
click at [452, 134] on div "Needs Response What is the offer?" at bounding box center [455, 133] width 263 height 14
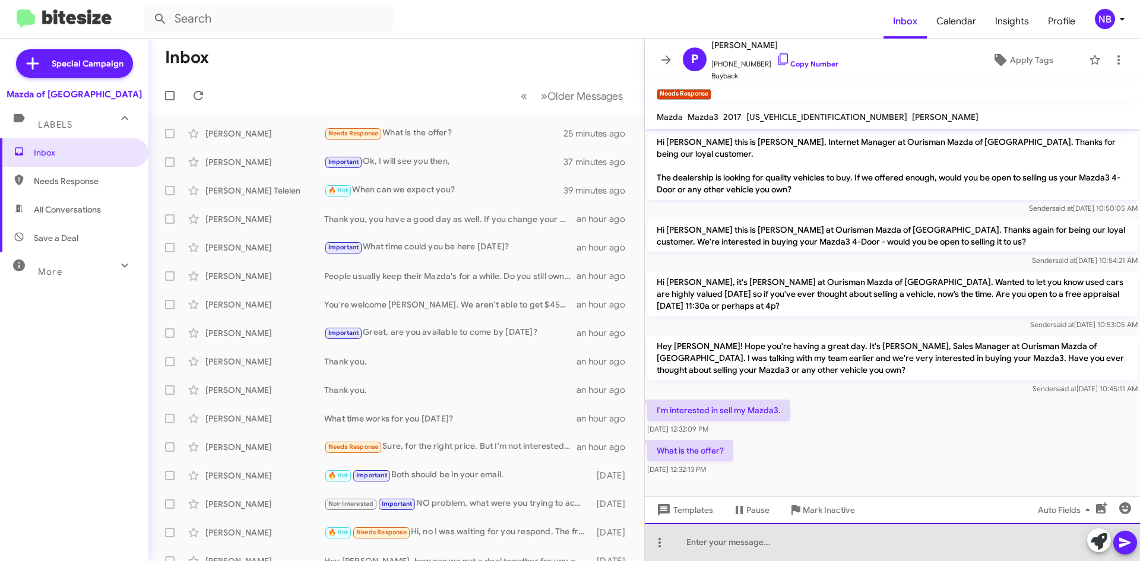
click at [713, 546] on div at bounding box center [892, 542] width 495 height 38
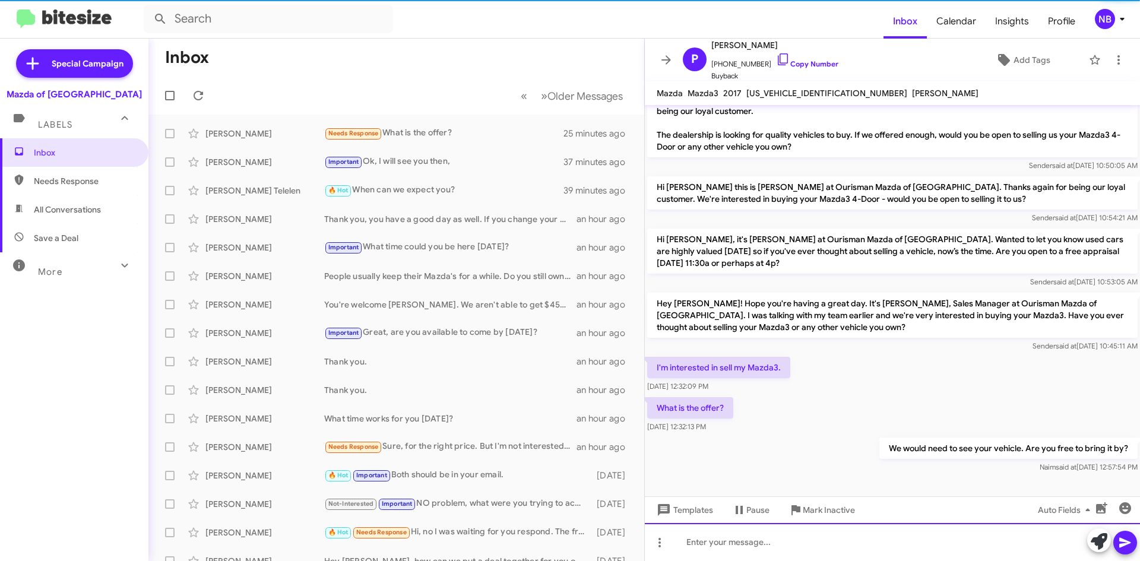
scroll to position [7, 0]
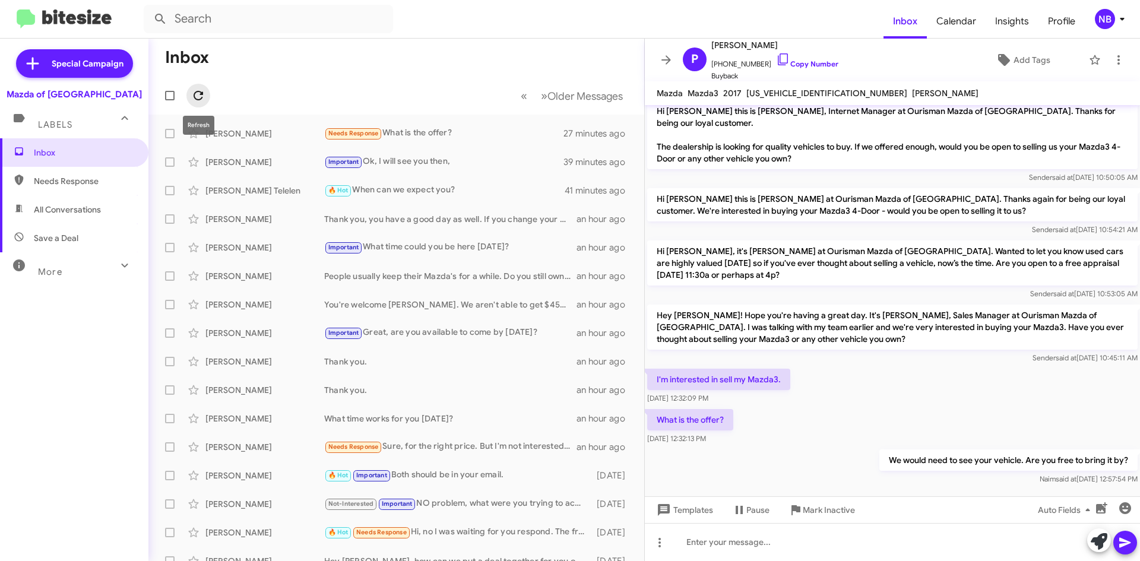
click at [195, 98] on icon at bounding box center [198, 95] width 9 height 9
click at [204, 87] on button at bounding box center [198, 96] width 24 height 24
